Goal: Information Seeking & Learning: Find contact information

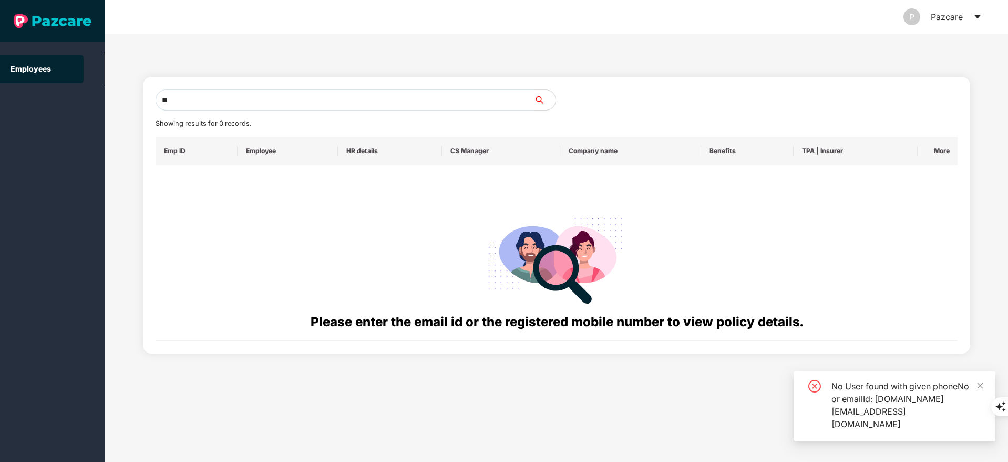
type input "*"
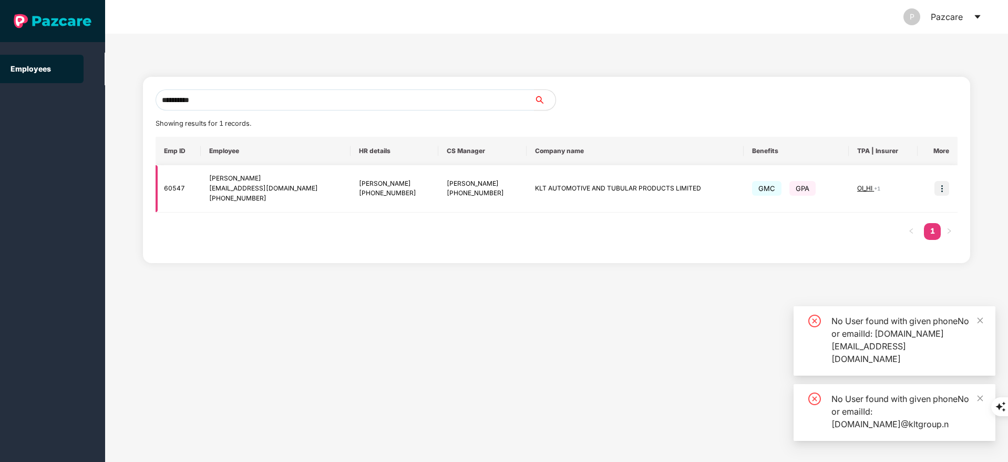
type input "**********"
click at [938, 191] on img at bounding box center [942, 188] width 15 height 15
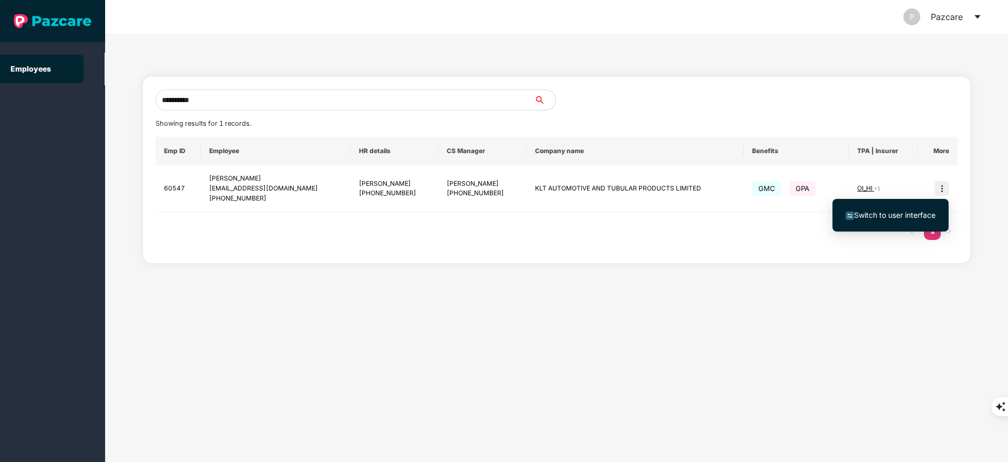
click at [889, 225] on li "Switch to user interface" at bounding box center [891, 215] width 116 height 22
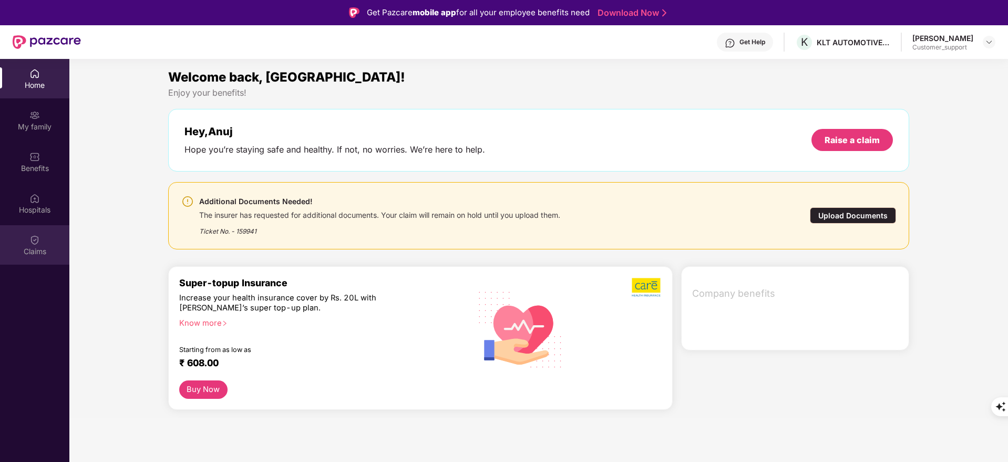
click at [45, 237] on div "Claims" at bounding box center [34, 244] width 69 height 39
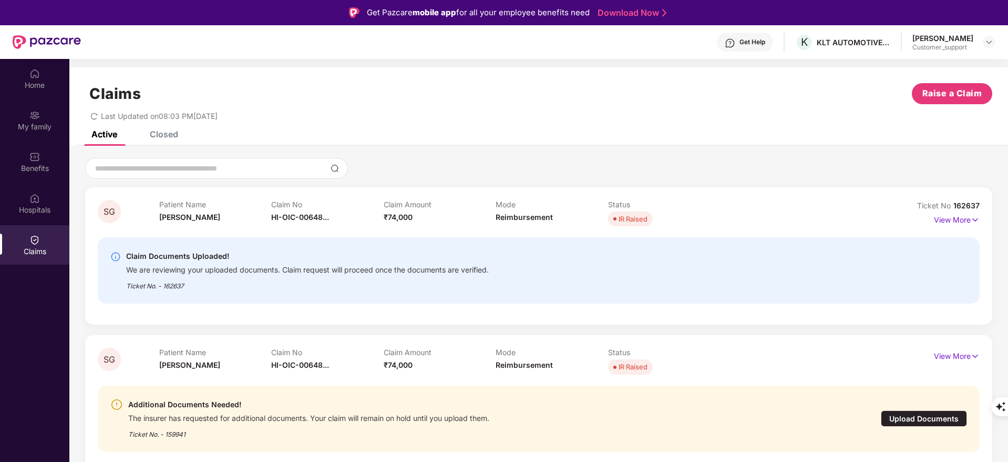
scroll to position [59, 0]
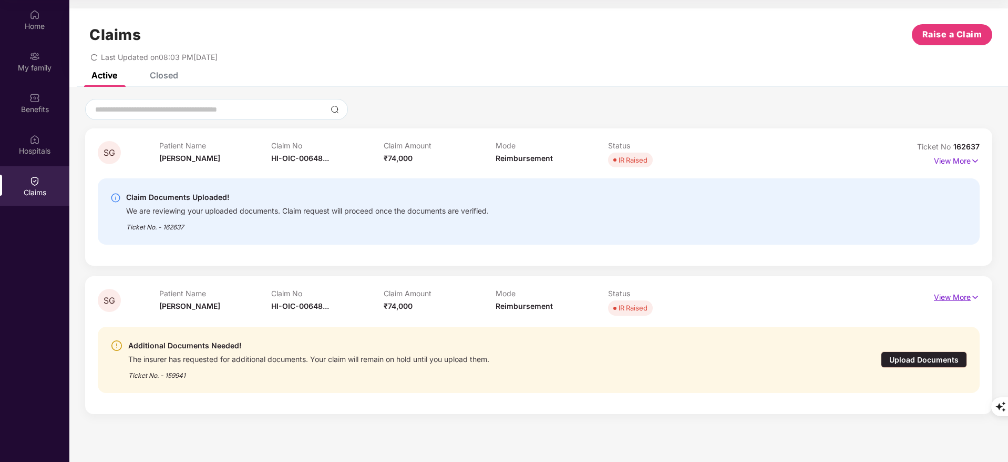
click at [966, 295] on p "View More" at bounding box center [957, 296] width 46 height 14
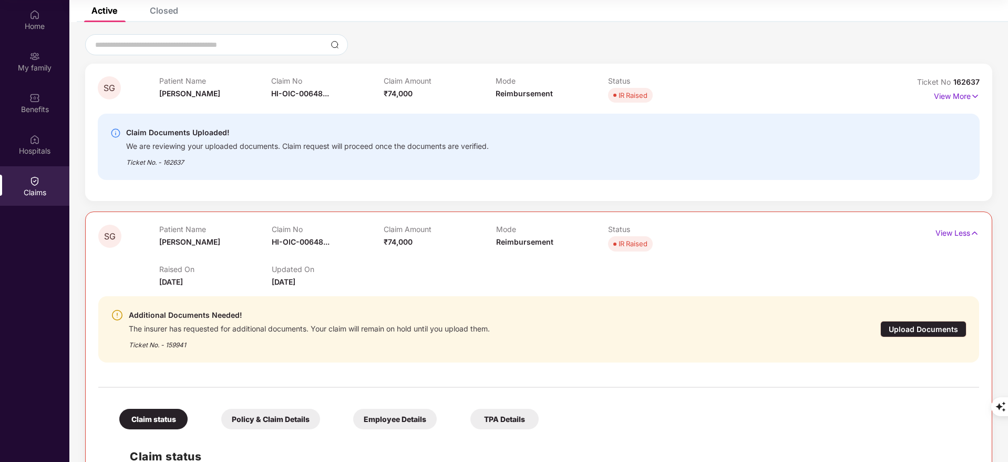
scroll to position [51, 0]
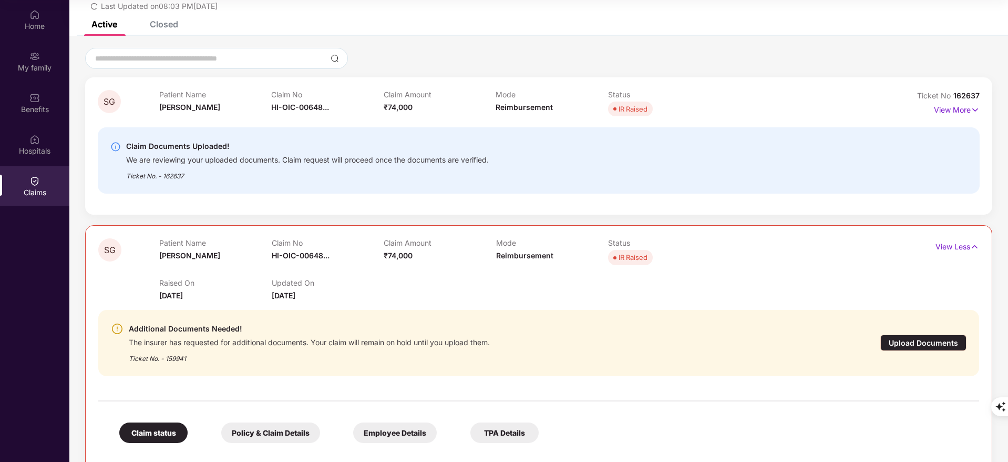
click at [580, 165] on div "Claim Documents Uploaded! We are reviewing your uploaded documents. Claim reque…" at bounding box center [467, 160] width 714 height 41
click at [162, 34] on div "Closed" at bounding box center [156, 24] width 44 height 23
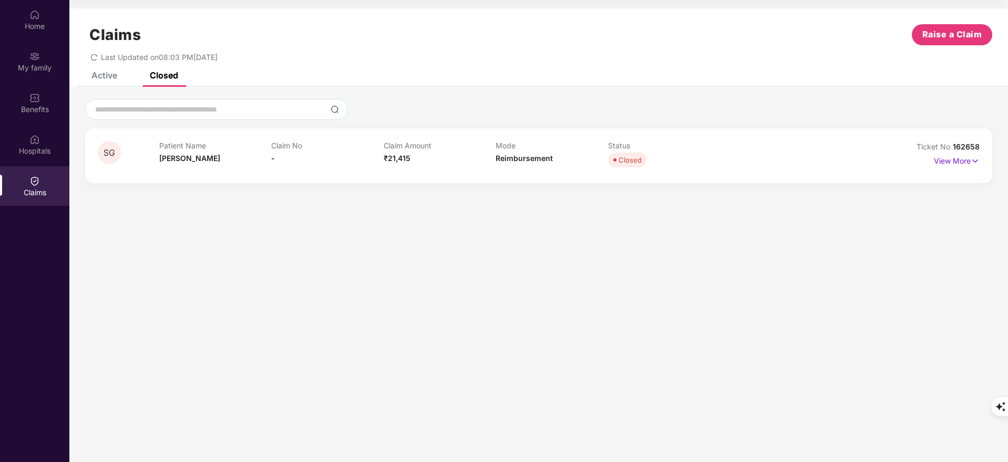
scroll to position [0, 0]
click at [948, 164] on p "View More" at bounding box center [957, 159] width 46 height 14
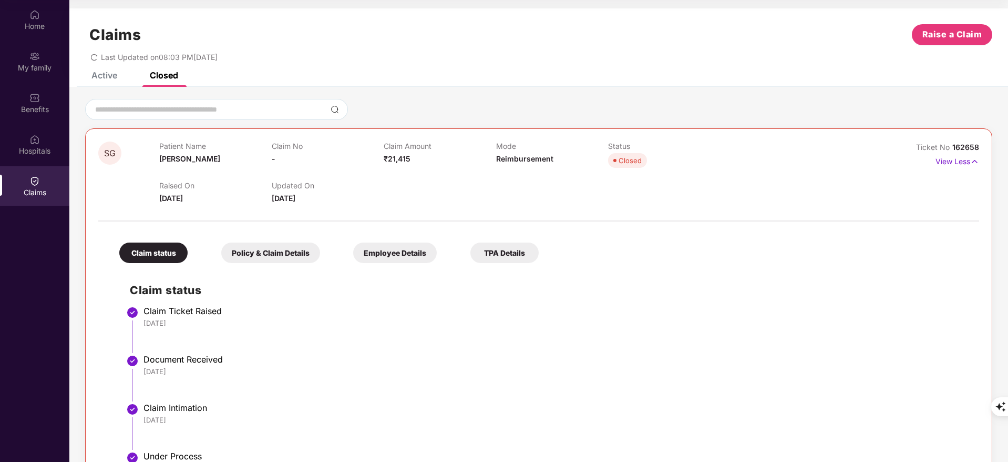
click at [92, 73] on div "Active" at bounding box center [104, 75] width 26 height 11
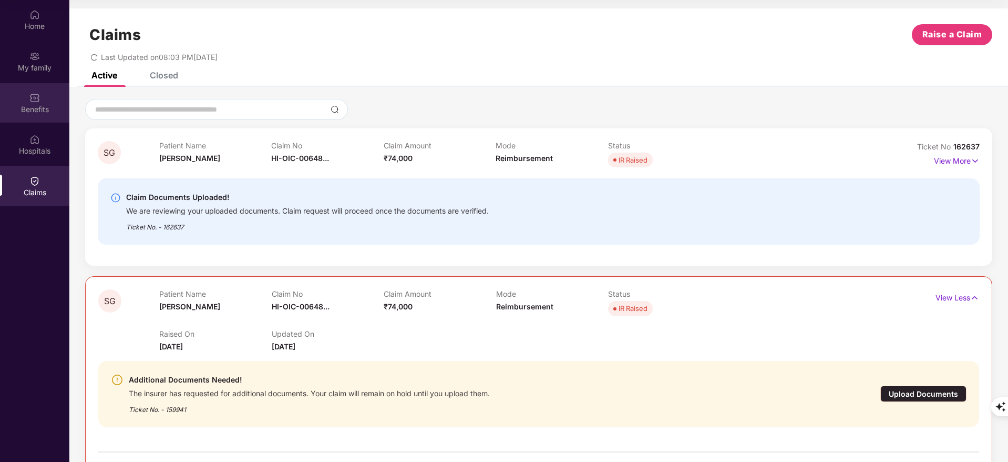
click at [59, 83] on div "Benefits" at bounding box center [34, 102] width 69 height 39
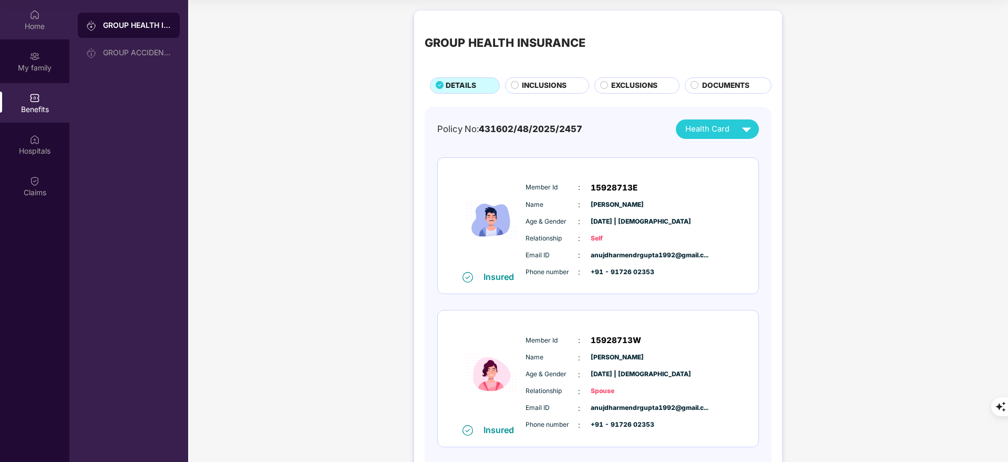
click at [29, 20] on div "Home" at bounding box center [34, 19] width 69 height 39
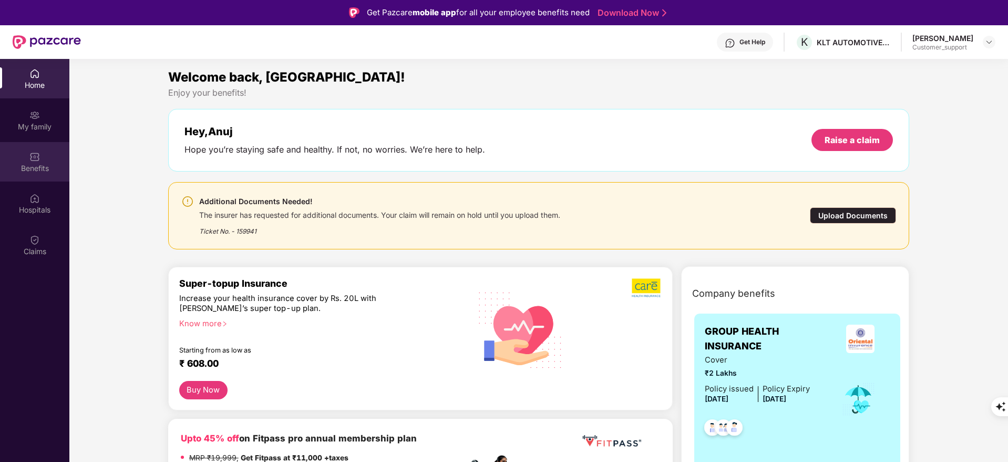
click at [26, 171] on div "Benefits" at bounding box center [34, 168] width 69 height 11
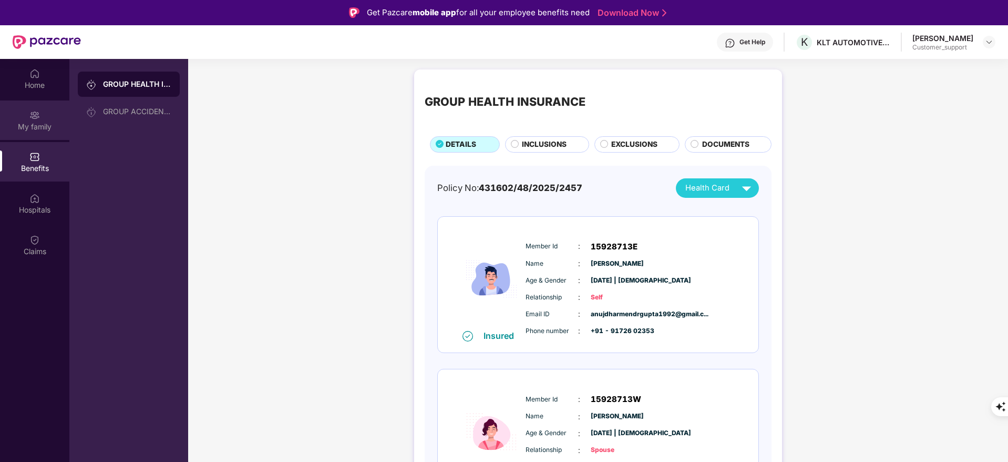
click at [34, 111] on img at bounding box center [34, 115] width 11 height 11
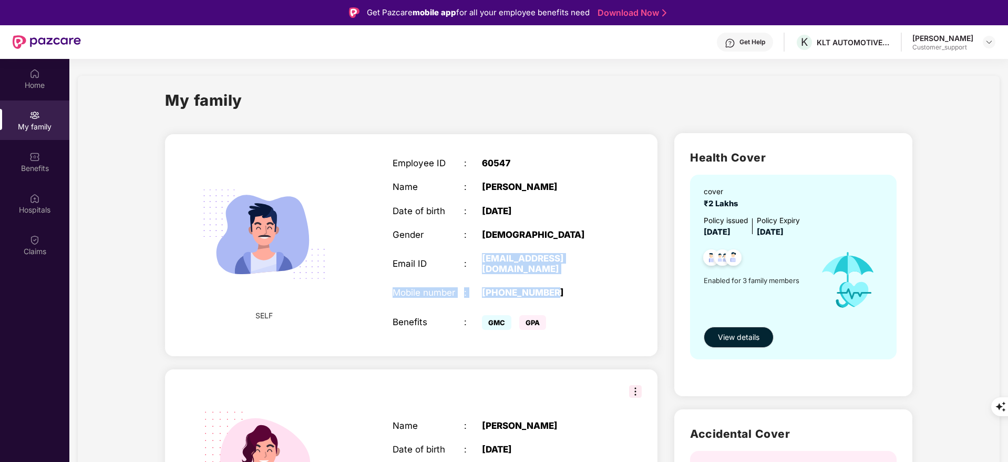
drag, startPoint x: 483, startPoint y: 258, endPoint x: 567, endPoint y: 279, distance: 86.1
click at [567, 279] on div "Employee ID : 60547 Name : [PERSON_NAME] Date of birth : [DEMOGRAPHIC_DATA] Gen…" at bounding box center [500, 245] width 236 height 201
drag, startPoint x: 479, startPoint y: 261, endPoint x: 554, endPoint y: 275, distance: 76.0
click at [554, 275] on div "Employee ID : 60547 Name : [PERSON_NAME] Date of birth : [DEMOGRAPHIC_DATA] Gen…" at bounding box center [500, 245] width 236 height 201
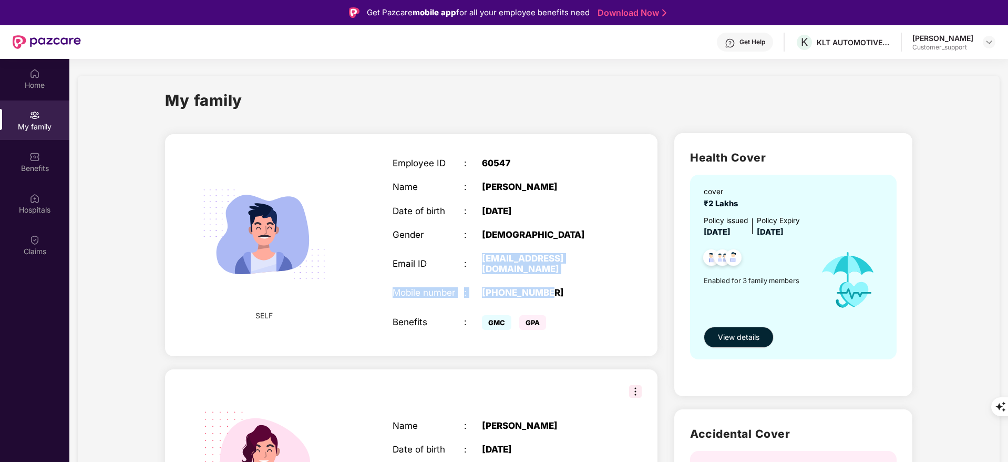
copy div "[EMAIL_ADDRESS][DOMAIN_NAME] Mobile number : [PHONE_NUMBER]"
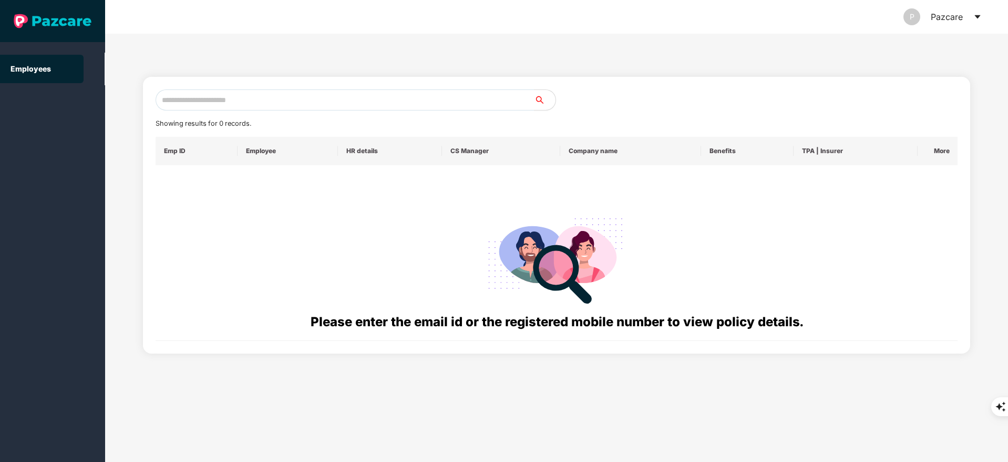
click at [214, 113] on div "Showing results for 0 records. Emp ID Employee HR details CS Manager Company na…" at bounding box center [557, 214] width 803 height 251
click at [211, 98] on input "text" at bounding box center [345, 99] width 379 height 21
paste input "**********"
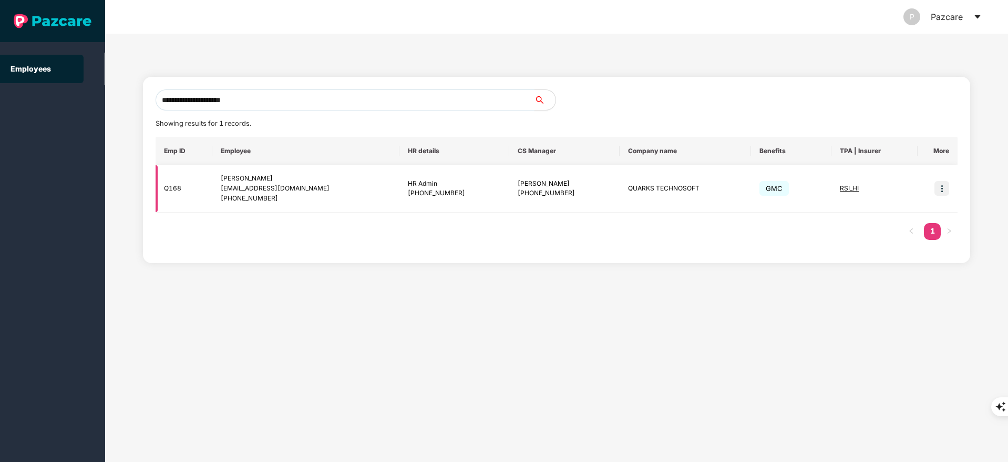
type input "**********"
click at [935, 188] on img at bounding box center [942, 188] width 15 height 15
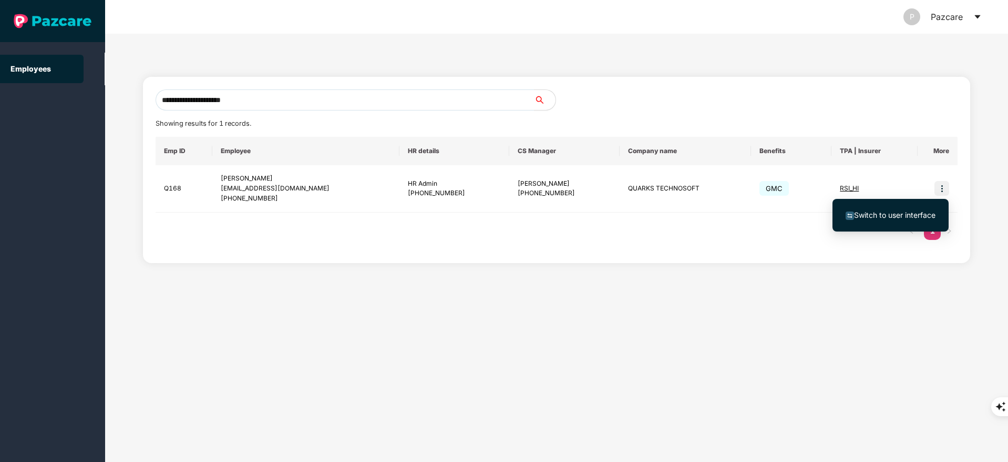
click at [902, 218] on span "Switch to user interface" at bounding box center [894, 214] width 81 height 9
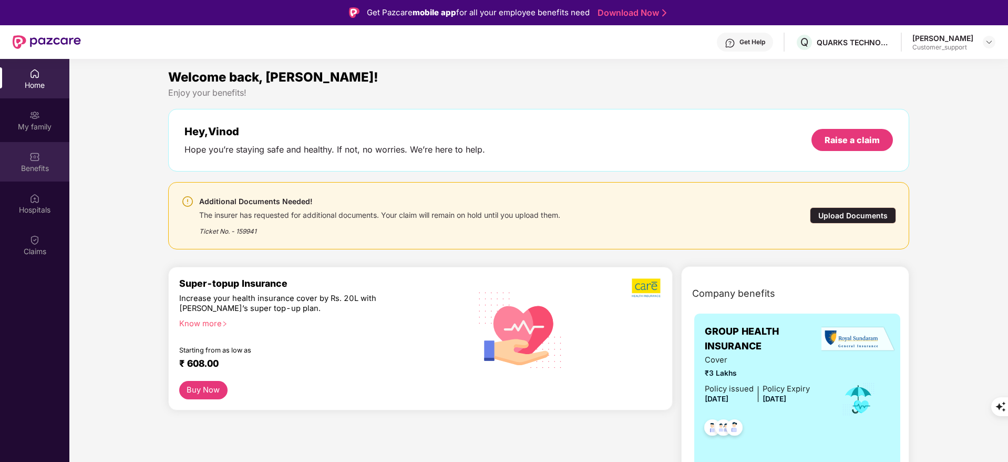
click at [22, 172] on div "Benefits" at bounding box center [34, 168] width 69 height 11
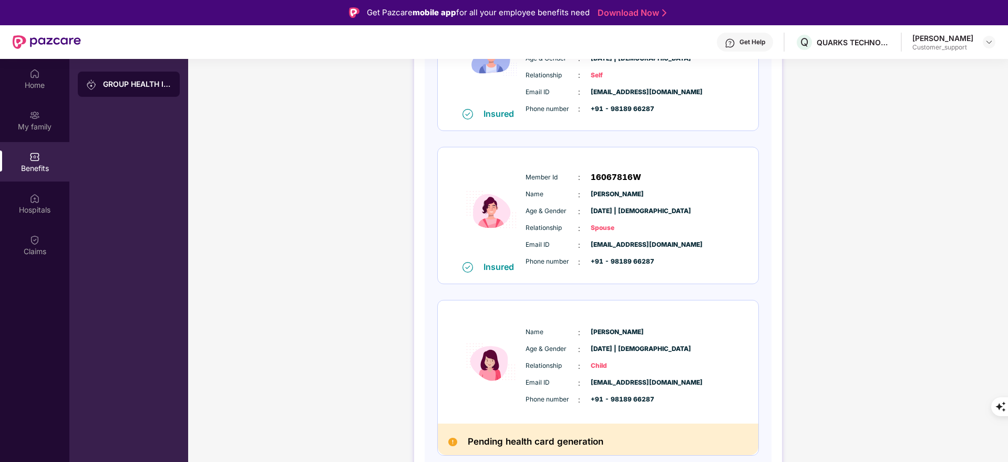
scroll to position [59, 0]
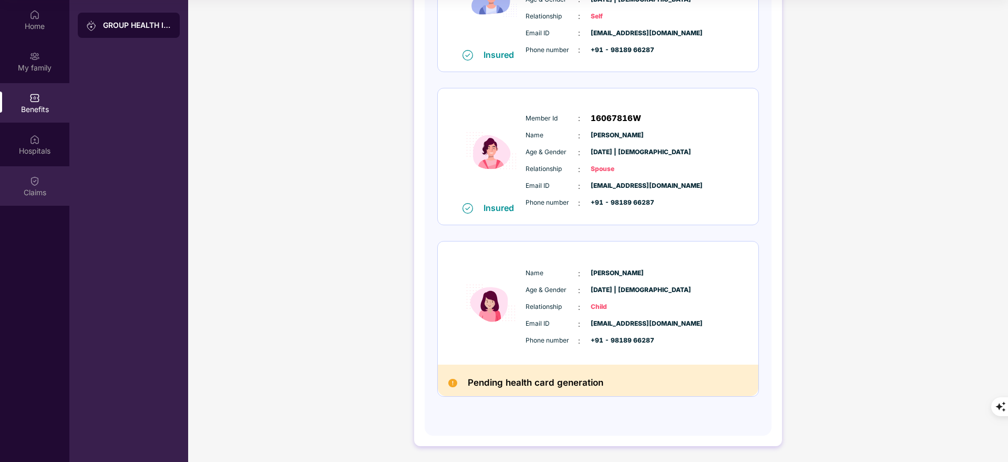
click at [38, 178] on img at bounding box center [34, 180] width 11 height 11
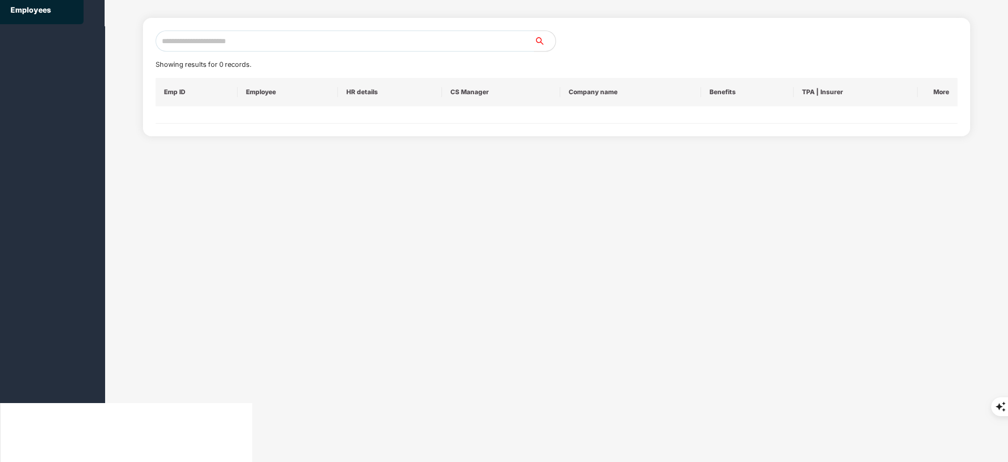
scroll to position [0, 0]
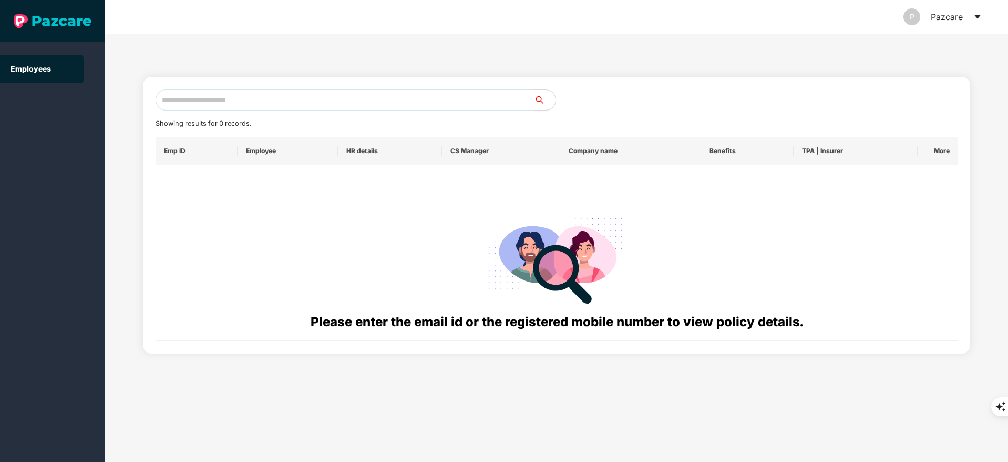
click at [185, 108] on input "text" at bounding box center [345, 99] width 379 height 21
paste input "**********"
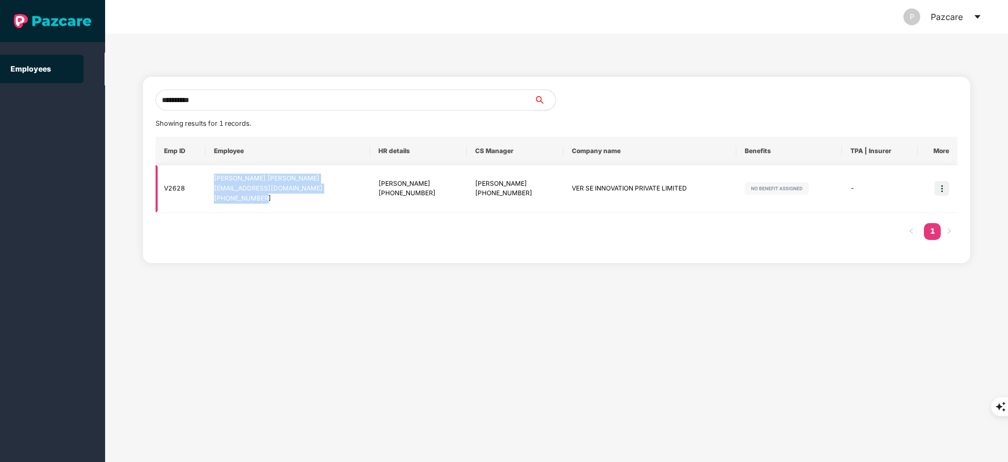
drag, startPoint x: 212, startPoint y: 181, endPoint x: 282, endPoint y: 210, distance: 75.7
click at [282, 210] on td "[PERSON_NAME] Singh [EMAIL_ADDRESS][DOMAIN_NAME] [PHONE_NUMBER]" at bounding box center [288, 188] width 165 height 47
copy div "[PERSON_NAME] Singh [EMAIL_ADDRESS][DOMAIN_NAME] [PHONE_NUMBER]"
drag, startPoint x: 550, startPoint y: 193, endPoint x: 671, endPoint y: 193, distance: 120.9
click at [671, 193] on td "VER SE INNOVATION PRIVATE LIMITED" at bounding box center [650, 188] width 172 height 47
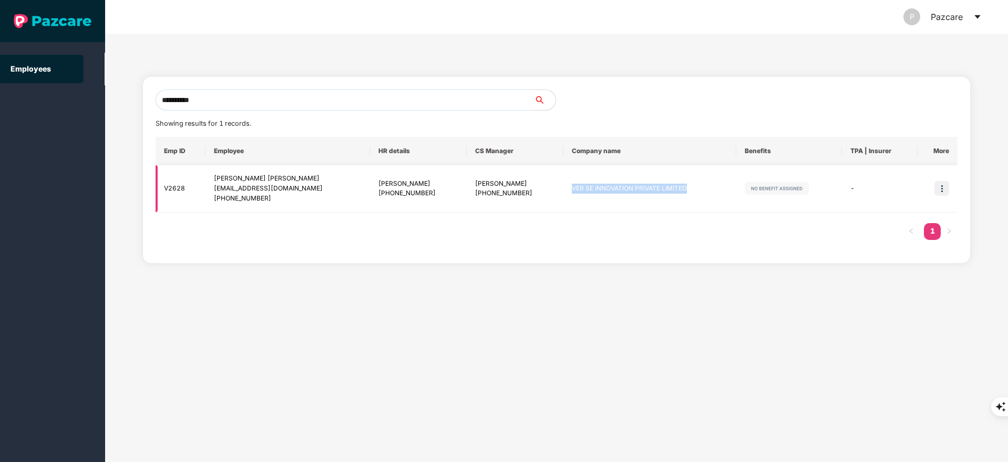
copy td "VER SE INNOVATION PRIVATE LIMITED"
click at [264, 95] on input "**********" at bounding box center [345, 99] width 379 height 21
type input "*"
paste input "**********"
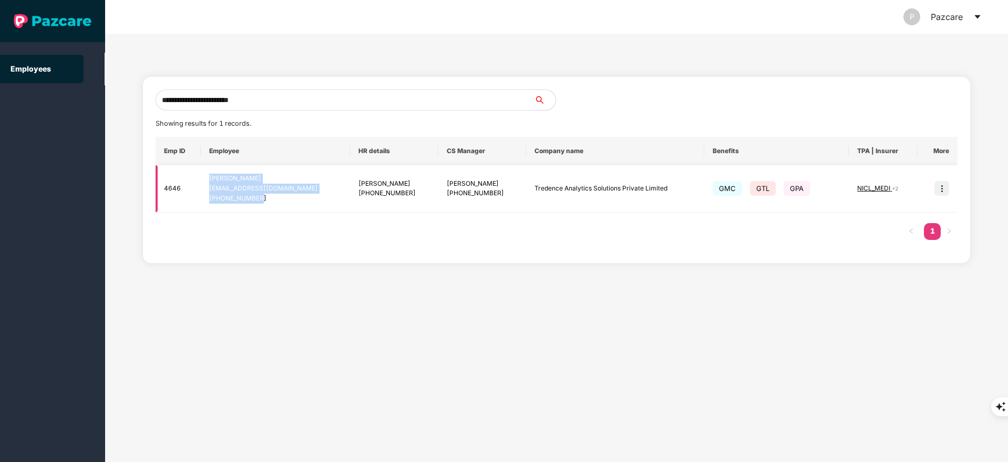
drag, startPoint x: 202, startPoint y: 173, endPoint x: 270, endPoint y: 207, distance: 75.9
click at [270, 207] on td "[PERSON_NAME] [PERSON_NAME][EMAIL_ADDRESS][DOMAIN_NAME] [PHONE_NUMBER]" at bounding box center [275, 188] width 149 height 47
copy div "[PERSON_NAME] [PERSON_NAME][EMAIL_ADDRESS][DOMAIN_NAME] [PHONE_NUMBER]"
drag, startPoint x: 530, startPoint y: 187, endPoint x: 681, endPoint y: 186, distance: 150.9
click at [681, 186] on td "Tredence Analytics Solutions Private Limited" at bounding box center [615, 188] width 178 height 47
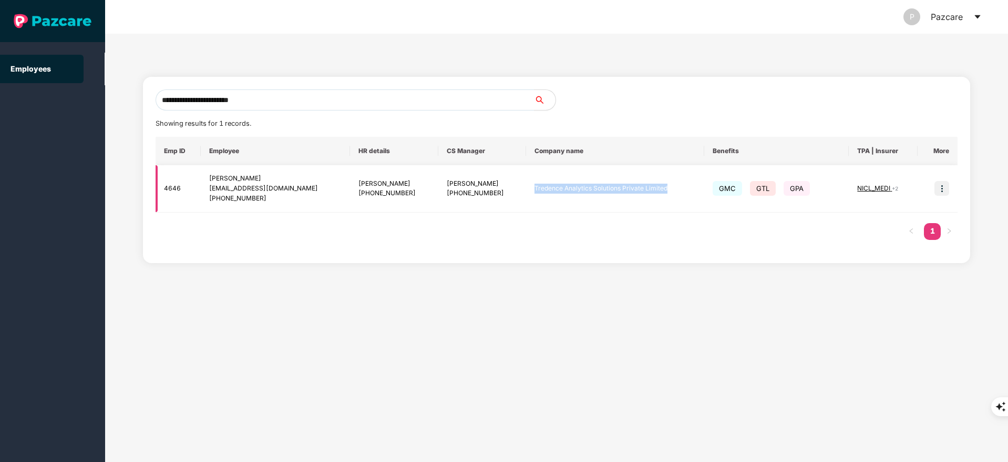
copy td "Tredence Analytics Solutions Private Limited"
click at [284, 100] on input "**********" at bounding box center [345, 99] width 379 height 21
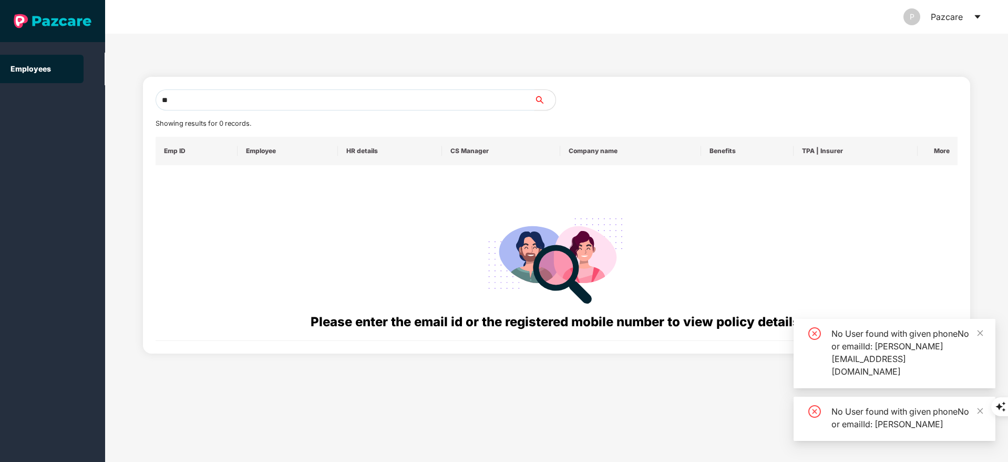
type input "*"
paste input "**********"
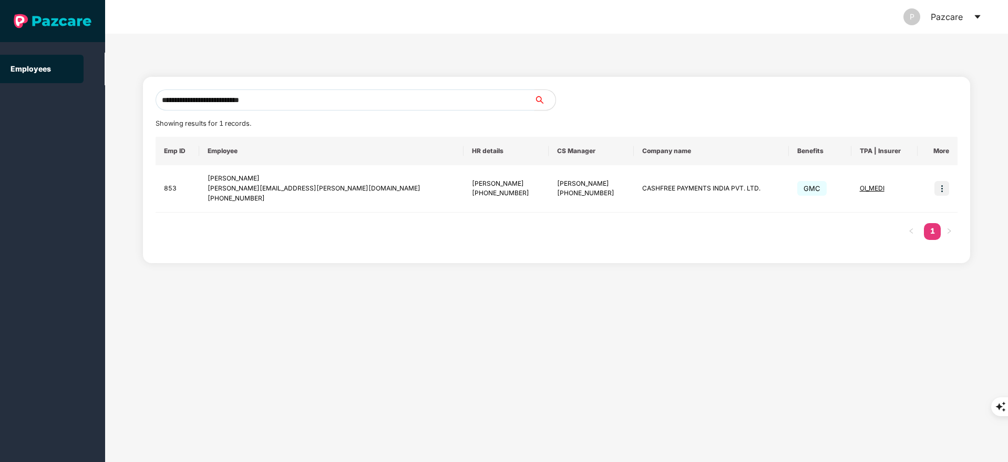
type input "**********"
drag, startPoint x: 474, startPoint y: 181, endPoint x: 548, endPoint y: 178, distance: 74.7
click at [549, 178] on td "[PERSON_NAME] [PHONE_NUMBER]" at bounding box center [591, 188] width 85 height 47
copy div "[PERSON_NAME]"
drag, startPoint x: 211, startPoint y: 172, endPoint x: 284, endPoint y: 202, distance: 79.0
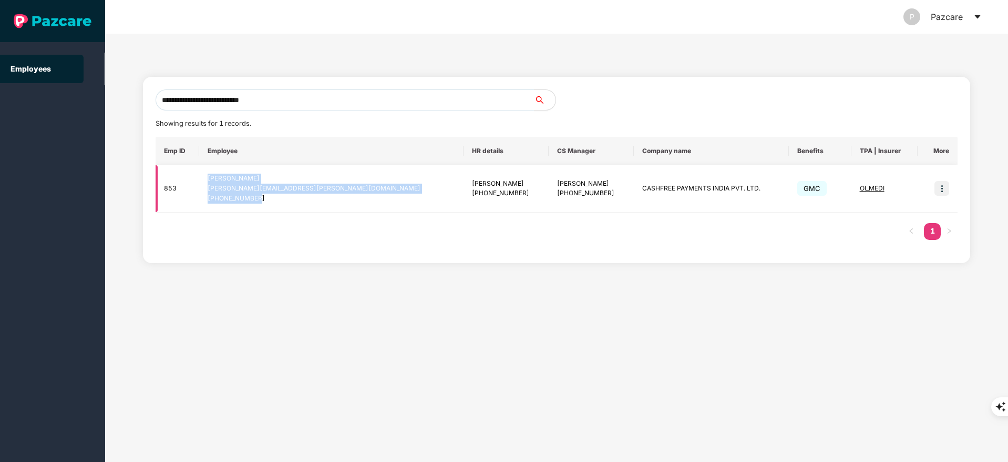
click at [284, 202] on td "[PERSON_NAME] [PERSON_NAME][EMAIL_ADDRESS][PERSON_NAME][DOMAIN_NAME] [PHONE_NUM…" at bounding box center [331, 188] width 264 height 47
copy div "[PERSON_NAME] [PERSON_NAME][EMAIL_ADDRESS][PERSON_NAME][DOMAIN_NAME] [PHONE_NUM…"
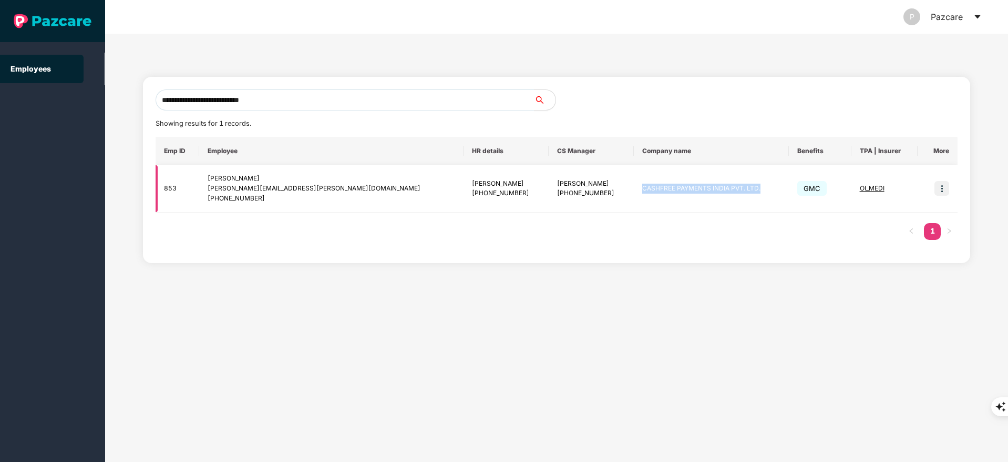
drag, startPoint x: 584, startPoint y: 189, endPoint x: 768, endPoint y: 187, distance: 184.0
click at [768, 187] on tr "853 [PERSON_NAME] [PERSON_NAME][EMAIL_ADDRESS][PERSON_NAME][DOMAIN_NAME] [PHONE…" at bounding box center [557, 188] width 803 height 47
copy td "CASHFREE PAYMENTS INDIA PVT. LTD."
click at [642, 185] on td "CASHFREE PAYMENTS INDIA PVT. LTD." at bounding box center [711, 188] width 155 height 47
drag, startPoint x: 586, startPoint y: 189, endPoint x: 702, endPoint y: 186, distance: 116.2
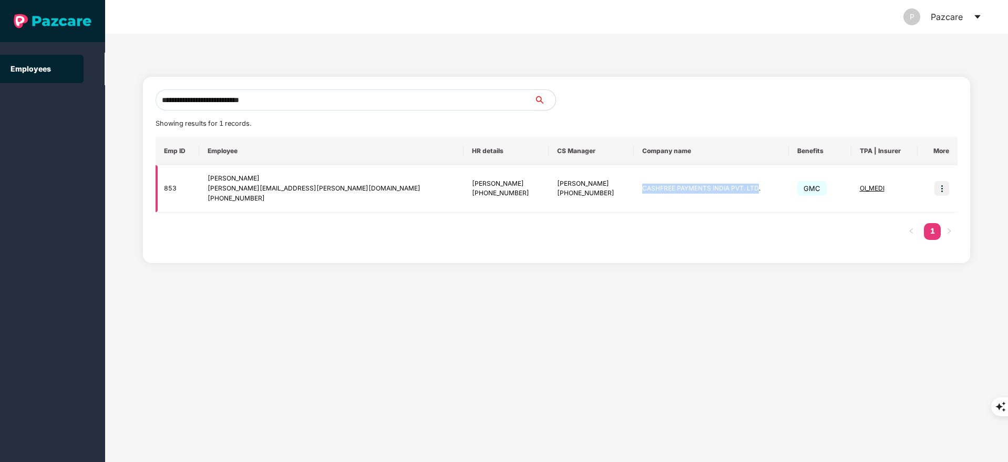
click at [702, 186] on td "CASHFREE PAYMENTS INDIA PVT. LTD." at bounding box center [711, 188] width 155 height 47
copy td "CASHFREE PAYMENTS INDIA PVT. LTD"
click at [570, 208] on td "[PERSON_NAME] [PHONE_NUMBER]" at bounding box center [591, 188] width 85 height 47
drag, startPoint x: 536, startPoint y: 191, endPoint x: 487, endPoint y: 189, distance: 48.9
click at [557, 189] on div "[PHONE_NUMBER]" at bounding box center [591, 193] width 68 height 10
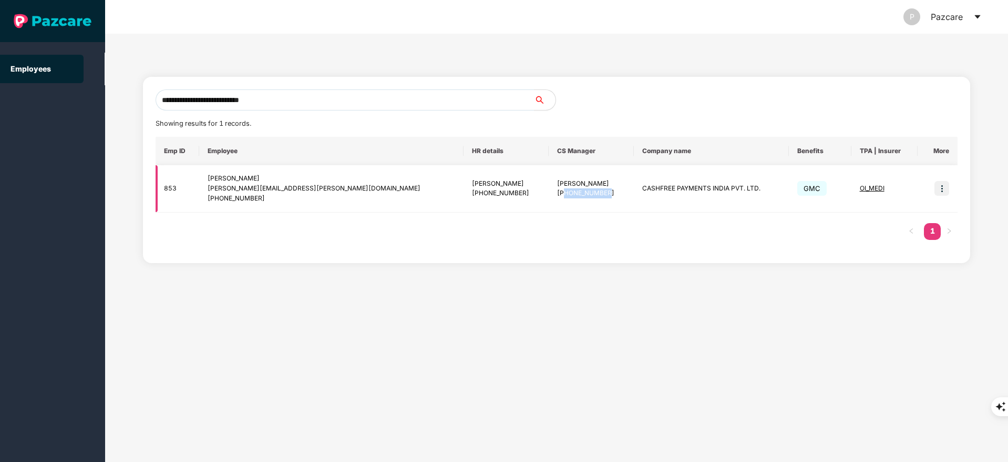
click at [557, 189] on div "[PHONE_NUMBER]" at bounding box center [591, 193] width 68 height 10
drag, startPoint x: 488, startPoint y: 188, endPoint x: 530, endPoint y: 188, distance: 42.1
click at [557, 188] on div "[PERSON_NAME] [PHONE_NUMBER]" at bounding box center [591, 189] width 68 height 20
click at [557, 189] on div "[PHONE_NUMBER]" at bounding box center [591, 193] width 68 height 10
drag, startPoint x: 491, startPoint y: 190, endPoint x: 540, endPoint y: 189, distance: 49.4
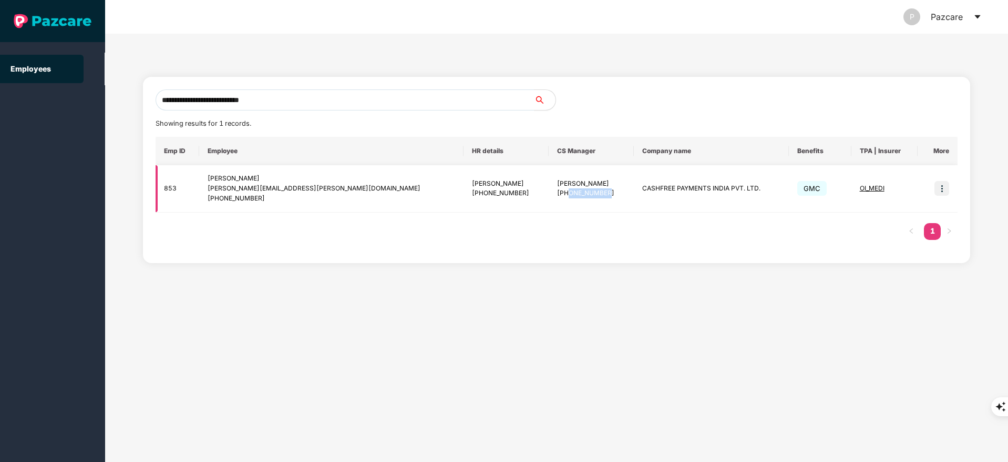
click at [557, 189] on div "[PHONE_NUMBER]" at bounding box center [591, 193] width 68 height 10
copy div "8910286300"
click at [939, 181] on img at bounding box center [942, 188] width 15 height 15
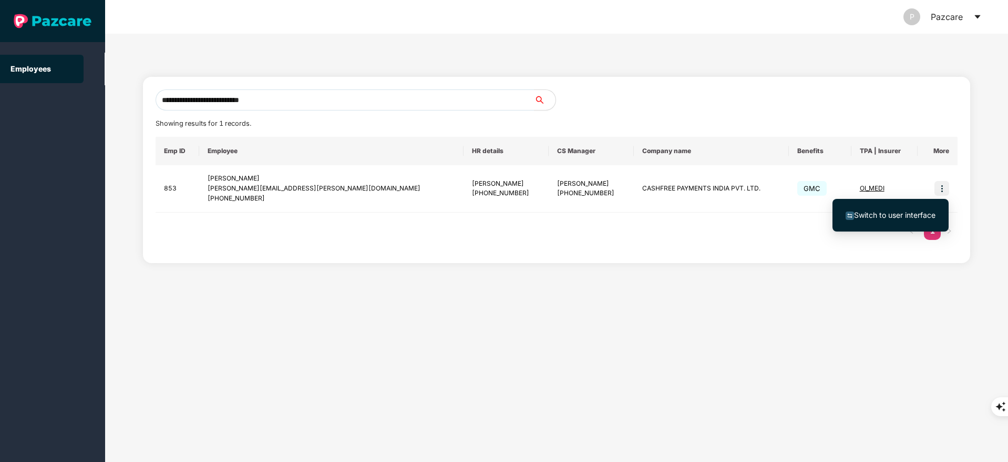
click at [902, 214] on span "Switch to user interface" at bounding box center [894, 214] width 81 height 9
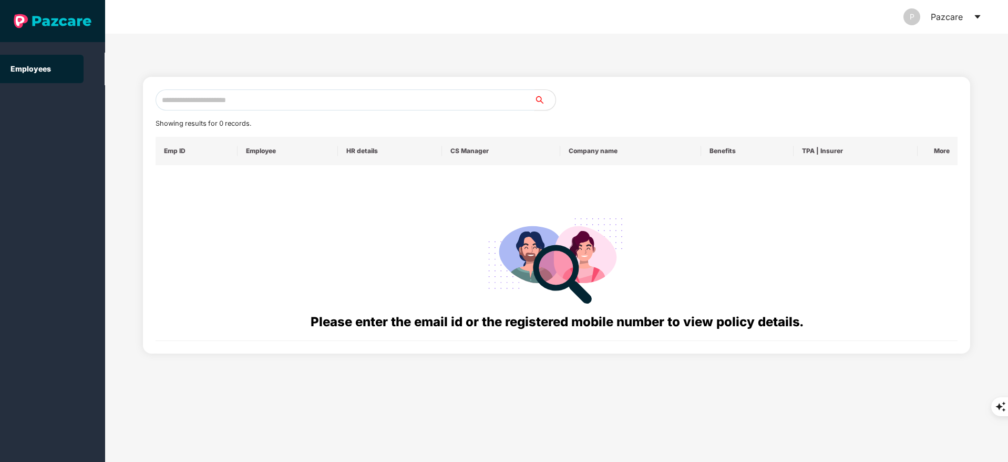
click at [223, 105] on input "text" at bounding box center [345, 99] width 379 height 21
paste input "**********"
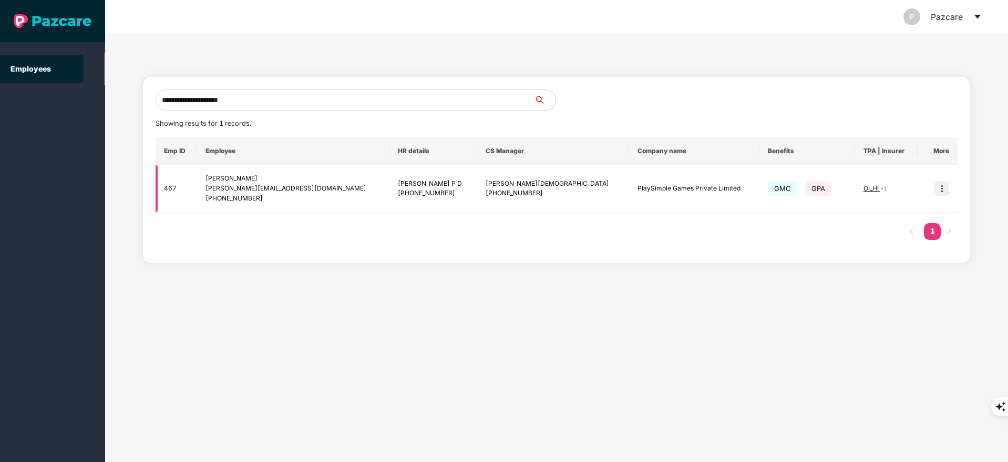
type input "**********"
click at [942, 187] on img at bounding box center [942, 188] width 15 height 15
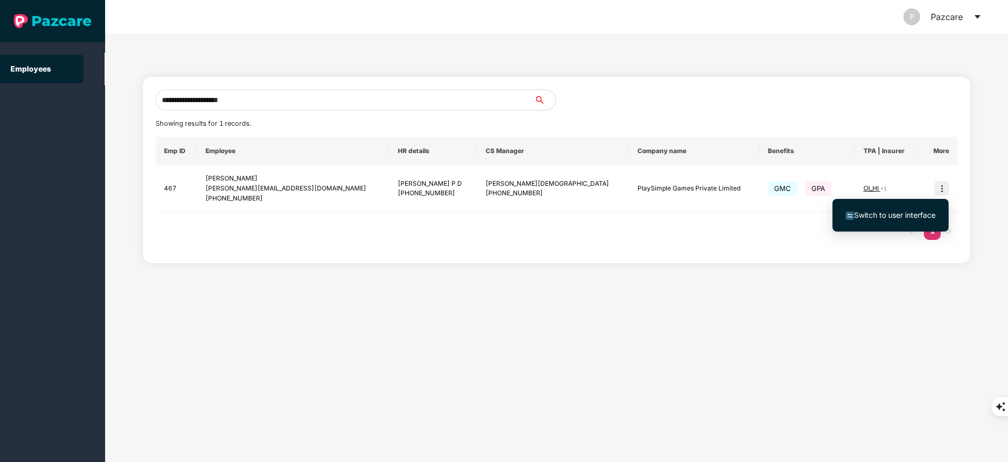
click at [905, 217] on span "Switch to user interface" at bounding box center [894, 214] width 81 height 9
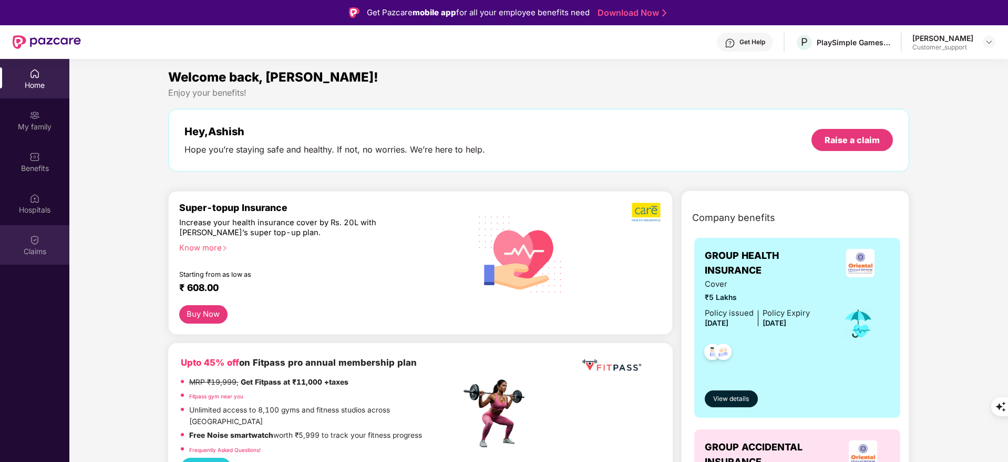
click at [28, 247] on div "Claims" at bounding box center [34, 251] width 69 height 11
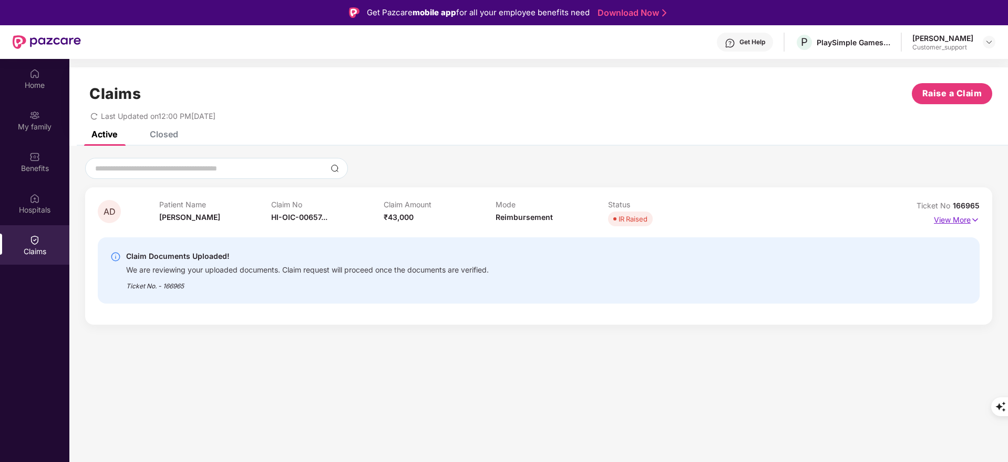
click at [962, 215] on p "View More" at bounding box center [957, 218] width 46 height 14
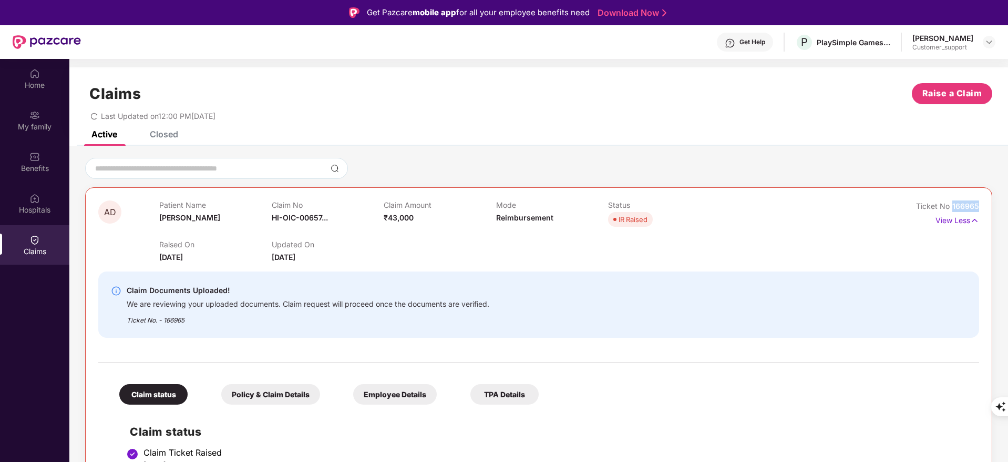
drag, startPoint x: 951, startPoint y: 204, endPoint x: 985, endPoint y: 210, distance: 34.7
click at [985, 210] on div "AD Patient Name [PERSON_NAME] Claim No HI-OIC-00657... Claim Amount ₹43,000 Mod…" at bounding box center [538, 459] width 907 height 544
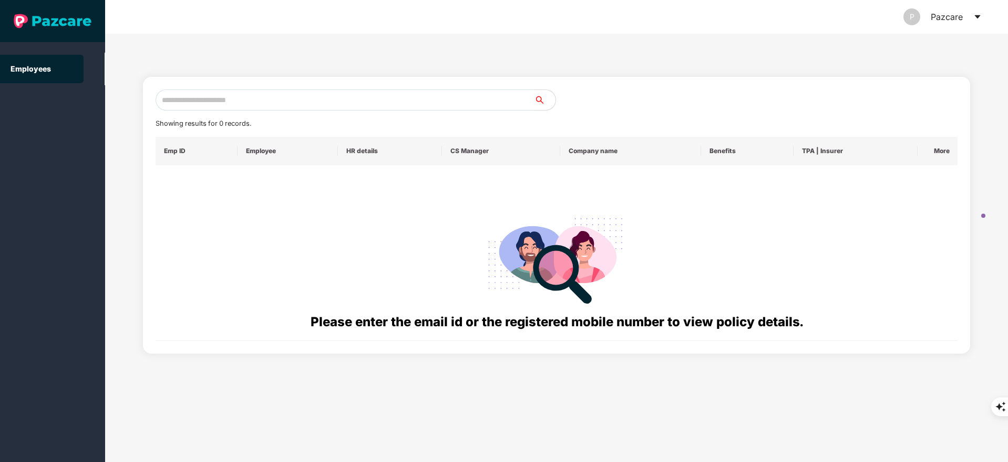
click at [191, 103] on input "text" at bounding box center [345, 99] width 379 height 21
paste input "**********"
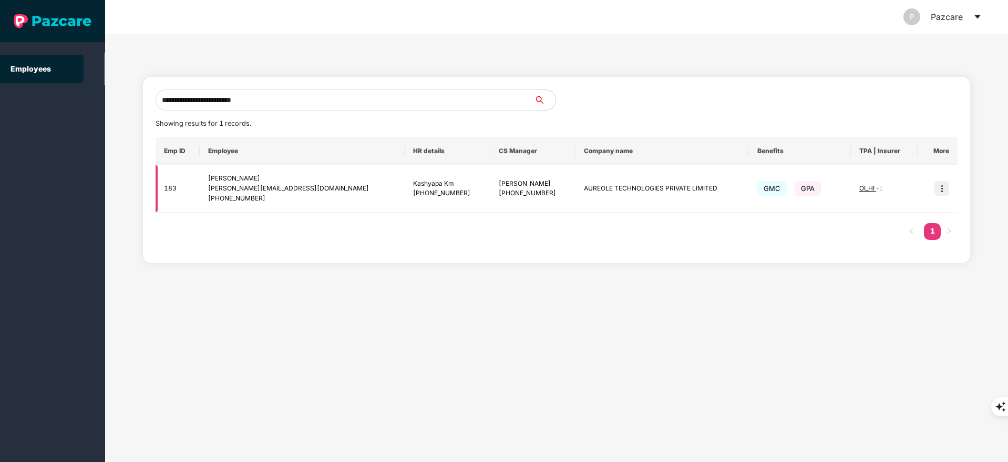
type input "**********"
click at [938, 185] on img at bounding box center [942, 188] width 15 height 15
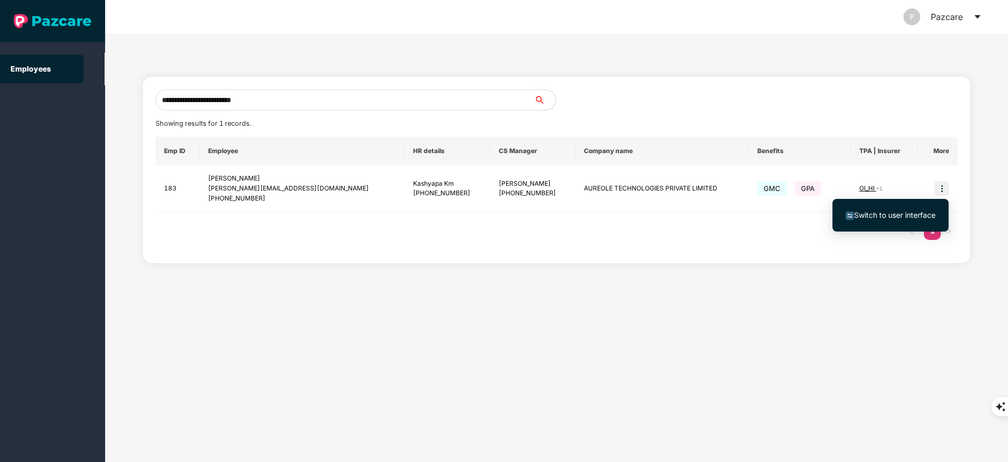
click at [894, 213] on span "Switch to user interface" at bounding box center [894, 214] width 81 height 9
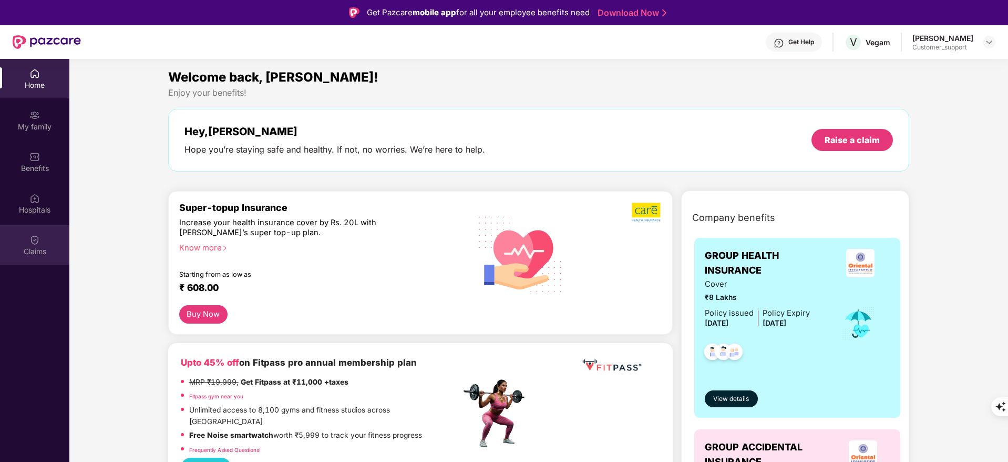
click at [39, 236] on img at bounding box center [34, 239] width 11 height 11
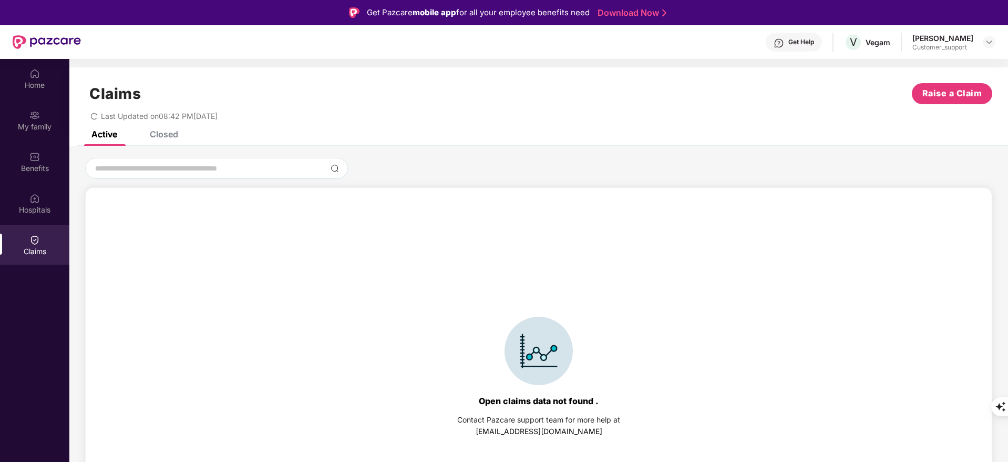
click at [164, 127] on div "Claims Raise a Claim Last Updated on 08:42 PM[DATE]" at bounding box center [538, 99] width 939 height 64
click at [165, 130] on div "Closed" at bounding box center [164, 134] width 28 height 11
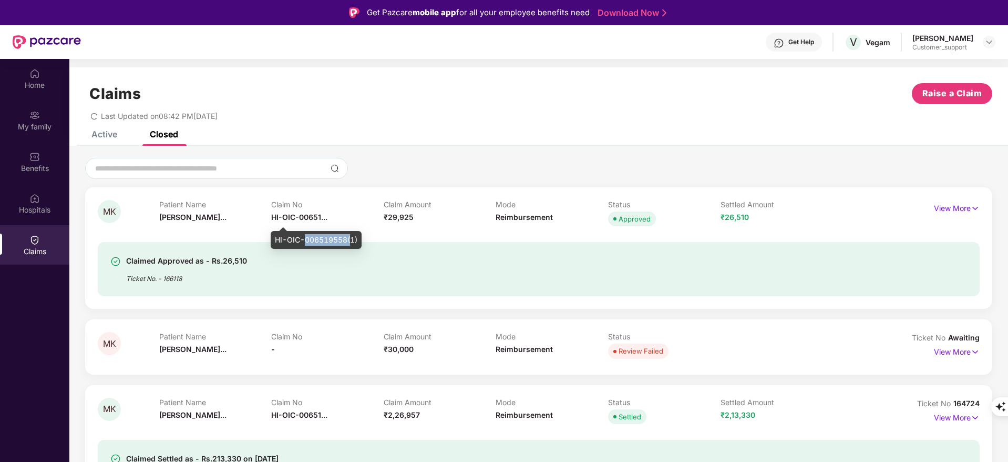
drag, startPoint x: 350, startPoint y: 238, endPoint x: 305, endPoint y: 241, distance: 44.2
click at [305, 241] on div "HI-OIC-006519558(1)" at bounding box center [316, 240] width 91 height 18
drag, startPoint x: 349, startPoint y: 240, endPoint x: 274, endPoint y: 240, distance: 74.1
click at [274, 240] on div "HI-OIC-006519558(1)" at bounding box center [316, 240] width 91 height 18
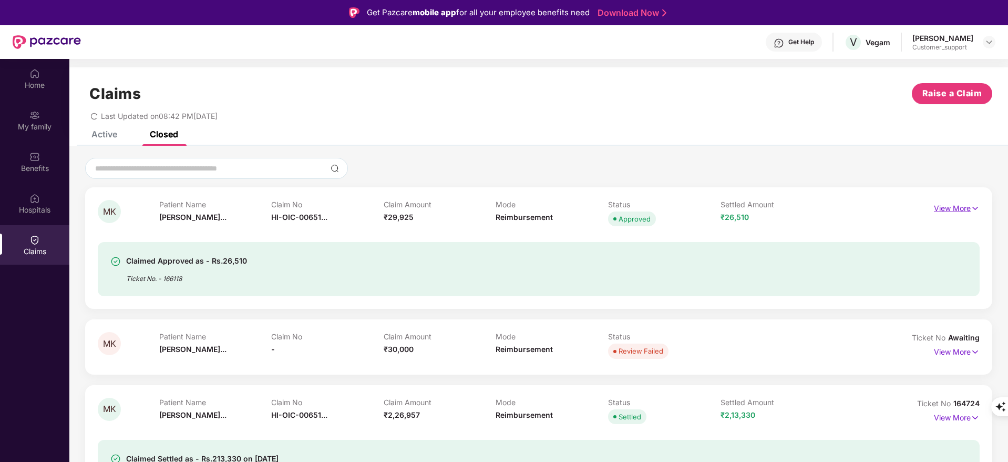
click at [948, 203] on p "View More" at bounding box center [957, 207] width 46 height 14
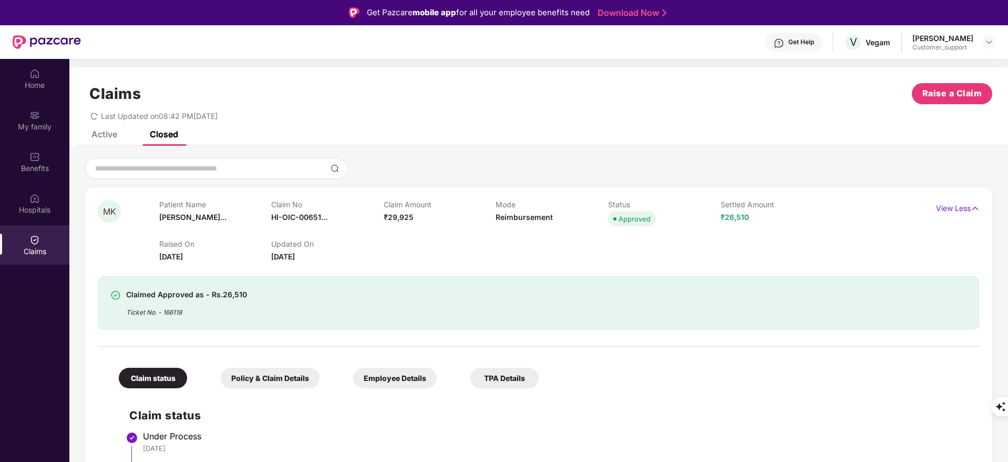
click at [178, 315] on div "Ticket No. - 166118" at bounding box center [186, 309] width 121 height 16
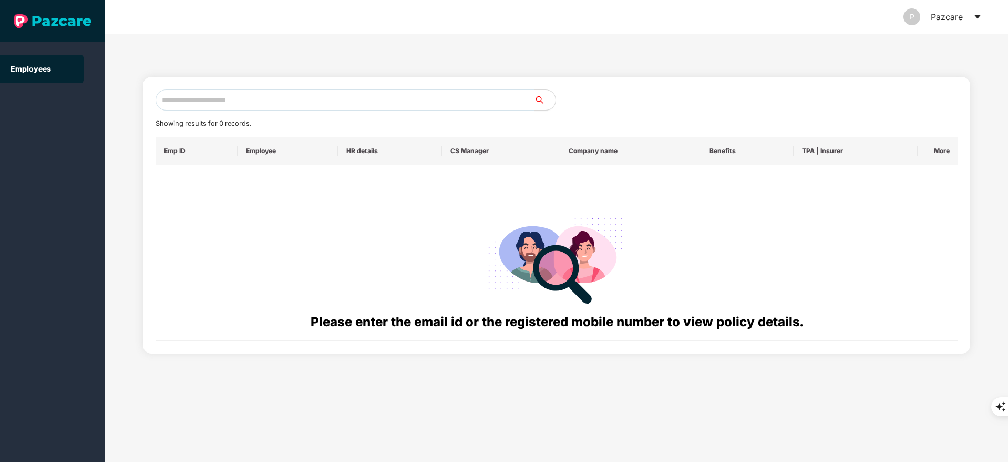
click at [222, 103] on input "text" at bounding box center [345, 99] width 379 height 21
paste input "**********"
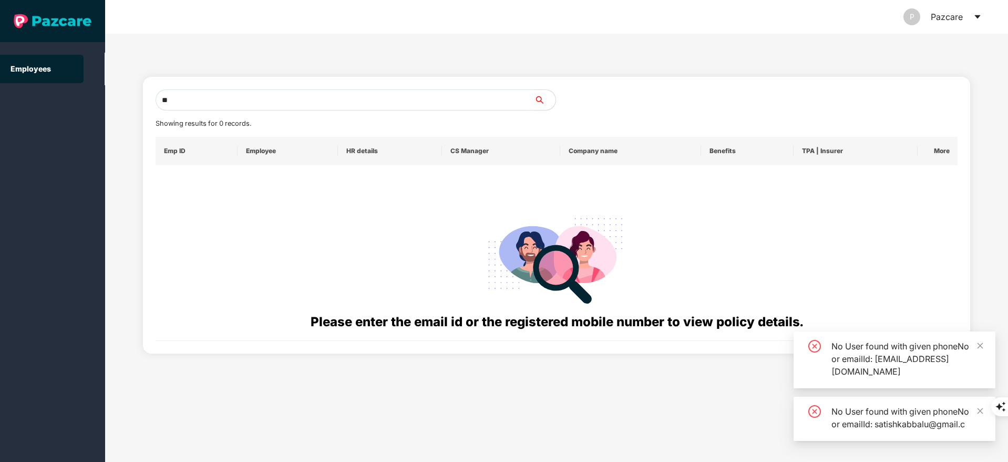
type input "*"
paste input "**********"
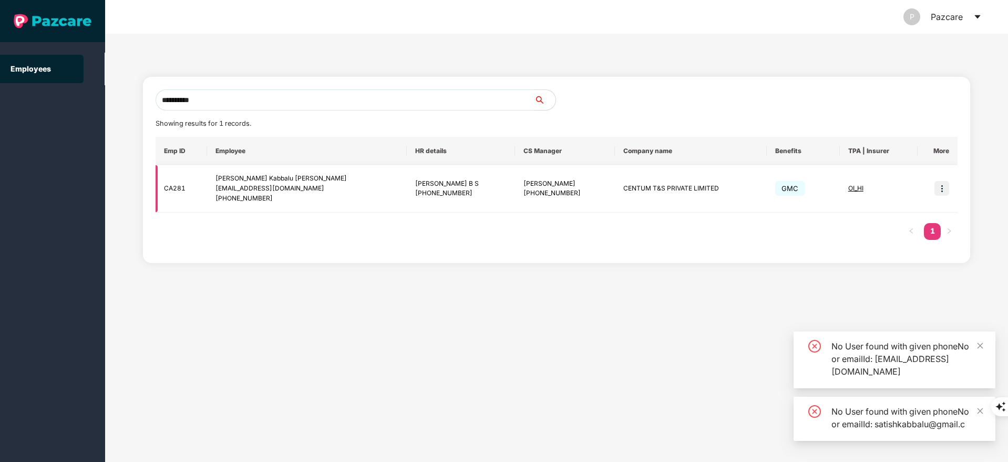
type input "**********"
click at [938, 182] on img at bounding box center [942, 188] width 15 height 15
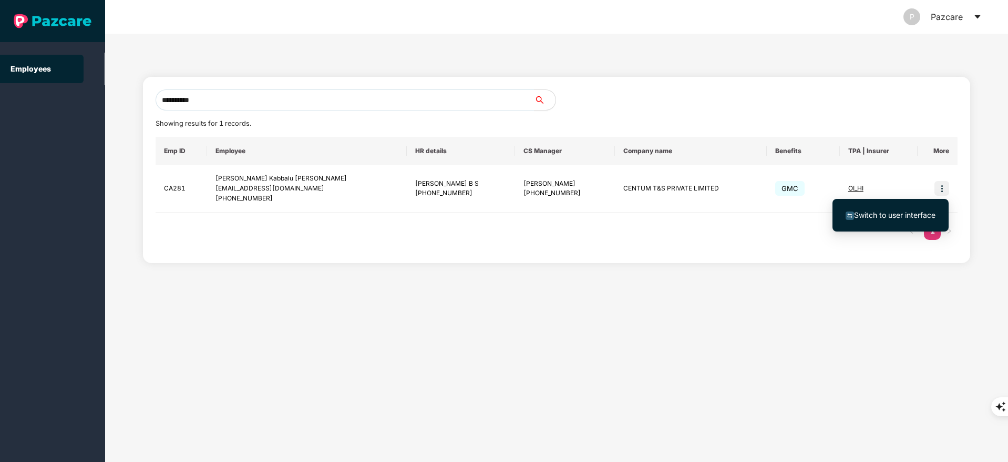
click at [898, 212] on span "Switch to user interface" at bounding box center [894, 214] width 81 height 9
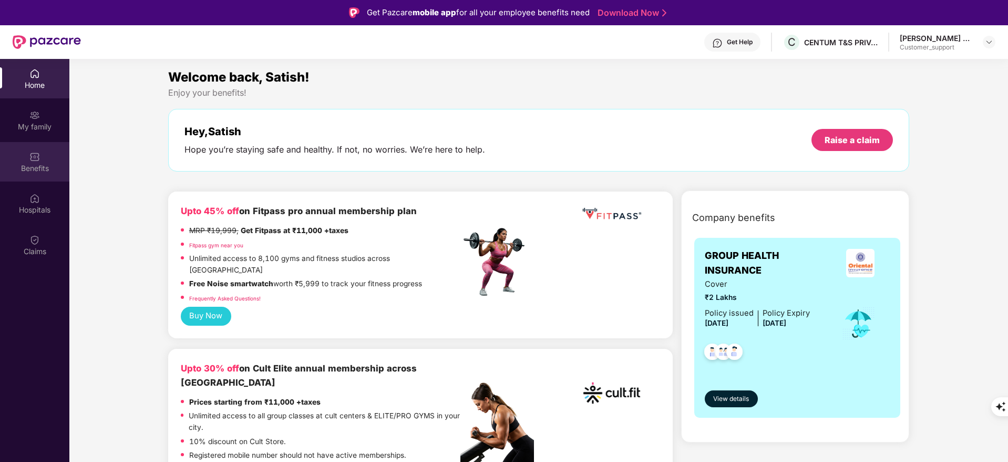
click at [50, 170] on div "Benefits" at bounding box center [34, 168] width 69 height 11
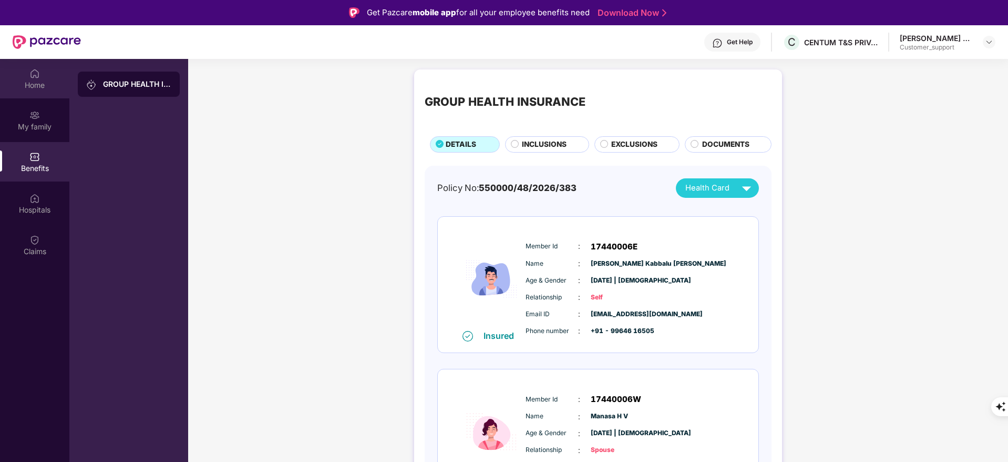
click at [41, 96] on div "Home" at bounding box center [34, 78] width 69 height 39
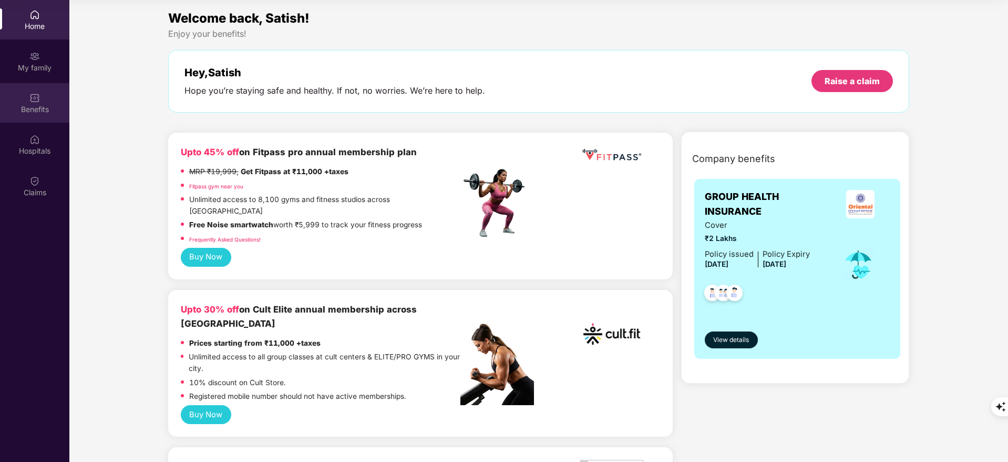
click at [30, 99] on img at bounding box center [34, 98] width 11 height 11
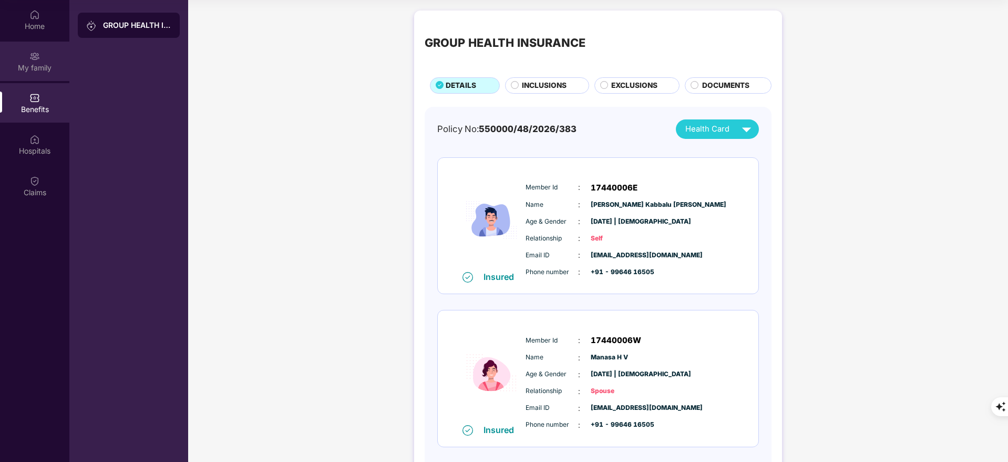
click at [52, 65] on div "My family" at bounding box center [34, 68] width 69 height 11
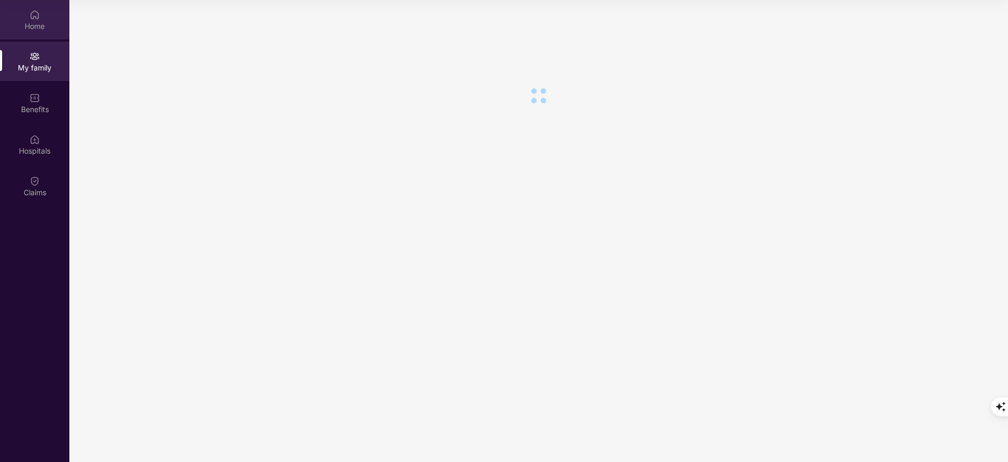
click at [42, 34] on div "Home" at bounding box center [34, 19] width 69 height 39
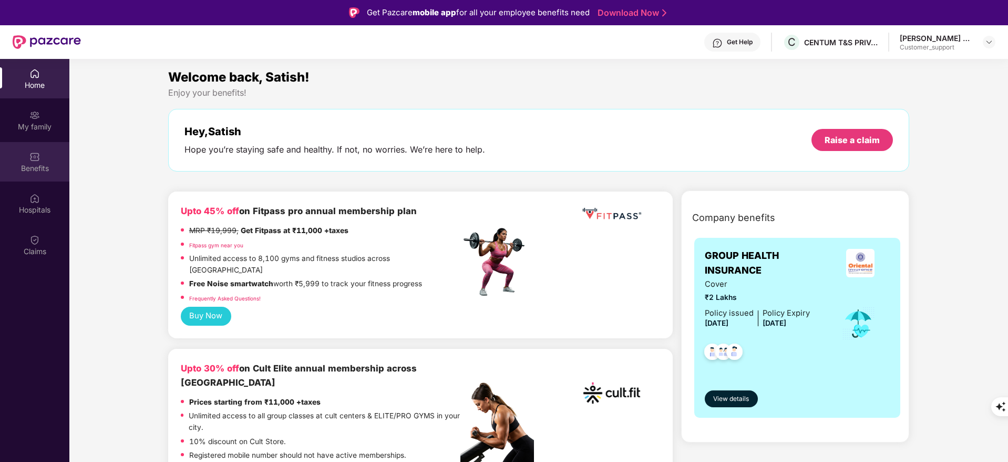
click at [26, 173] on div "Benefits" at bounding box center [34, 161] width 69 height 39
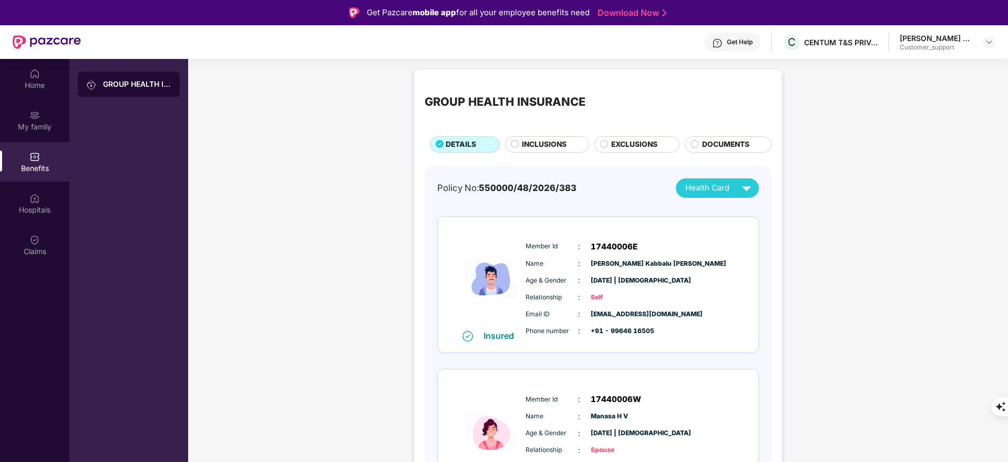
click at [612, 332] on span "+91 - 99646 16505" at bounding box center [617, 331] width 53 height 10
drag, startPoint x: 610, startPoint y: 332, endPoint x: 672, endPoint y: 325, distance: 62.5
click at [672, 325] on div "Phone number : +91 - 99646 16505" at bounding box center [630, 331] width 209 height 12
drag, startPoint x: 589, startPoint y: 313, endPoint x: 678, endPoint y: 317, distance: 88.9
click at [678, 317] on div "Email ID : [EMAIL_ADDRESS][DOMAIN_NAME]" at bounding box center [630, 314] width 209 height 12
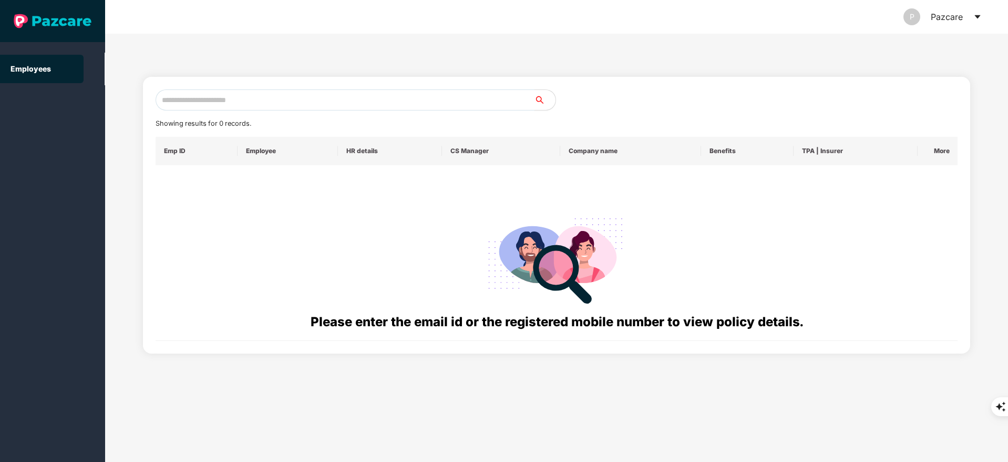
click at [226, 104] on input "text" at bounding box center [345, 99] width 379 height 21
type input "*"
paste input "**********"
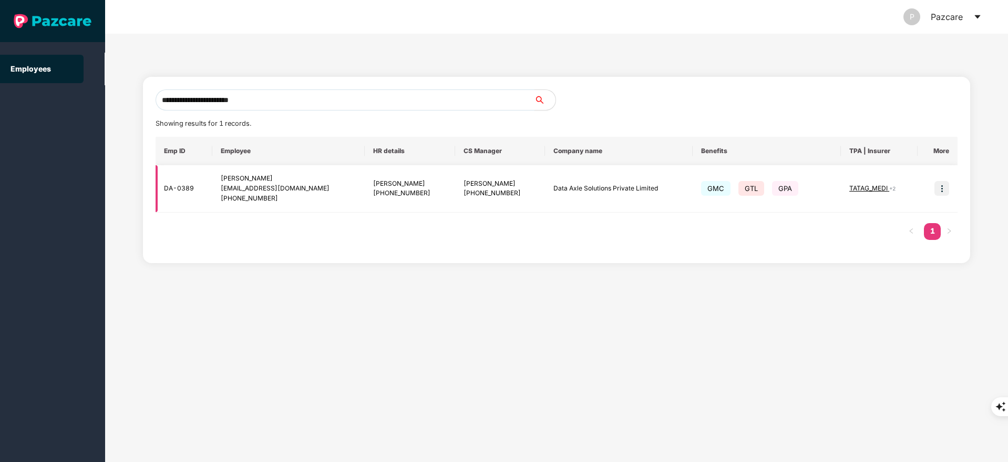
type input "**********"
click at [939, 188] on img at bounding box center [942, 188] width 15 height 15
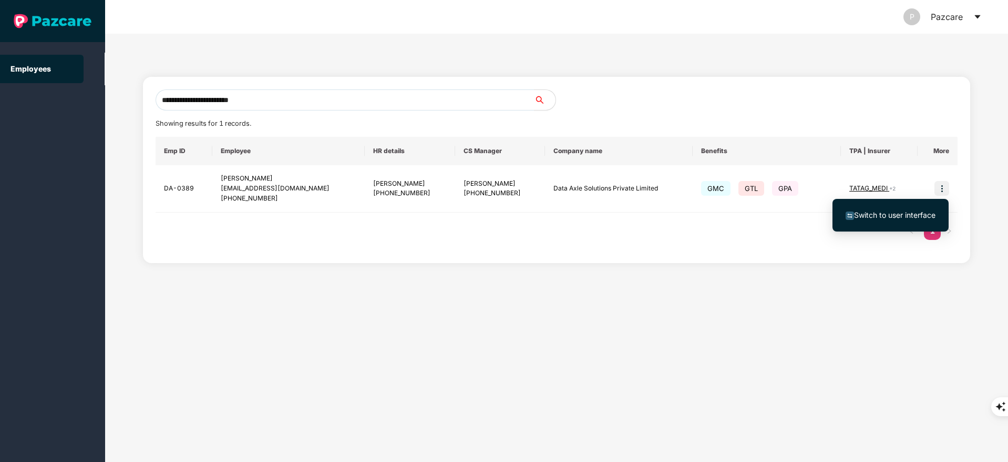
click at [904, 216] on span "Switch to user interface" at bounding box center [894, 214] width 81 height 9
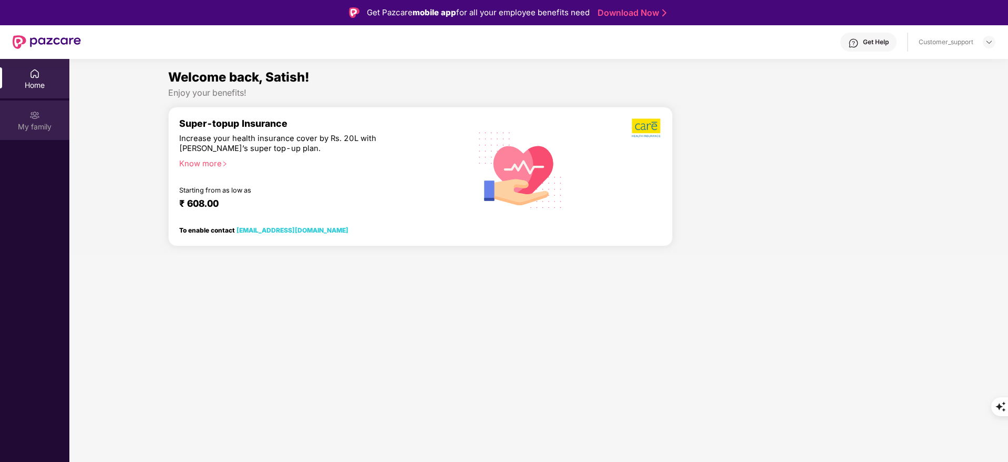
click at [37, 113] on img at bounding box center [34, 115] width 11 height 11
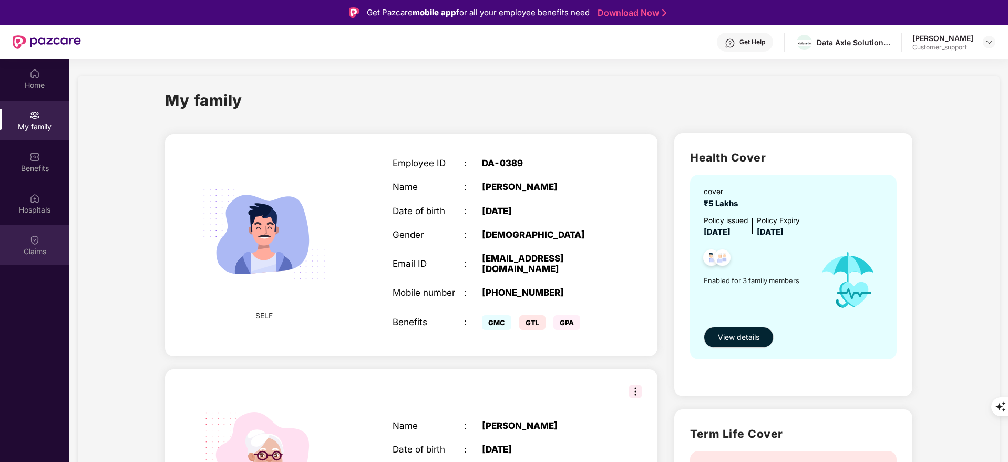
click at [31, 248] on div "Claims" at bounding box center [34, 251] width 69 height 11
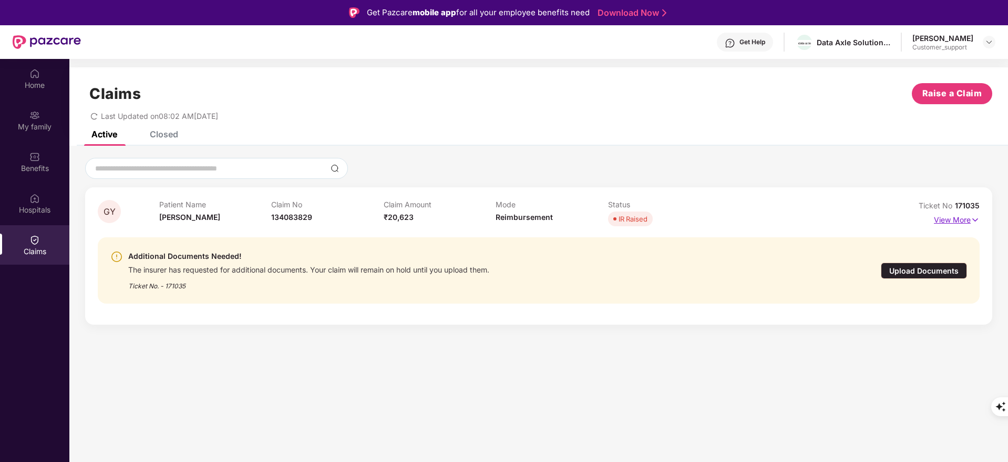
click at [963, 223] on p "View More" at bounding box center [957, 218] width 46 height 14
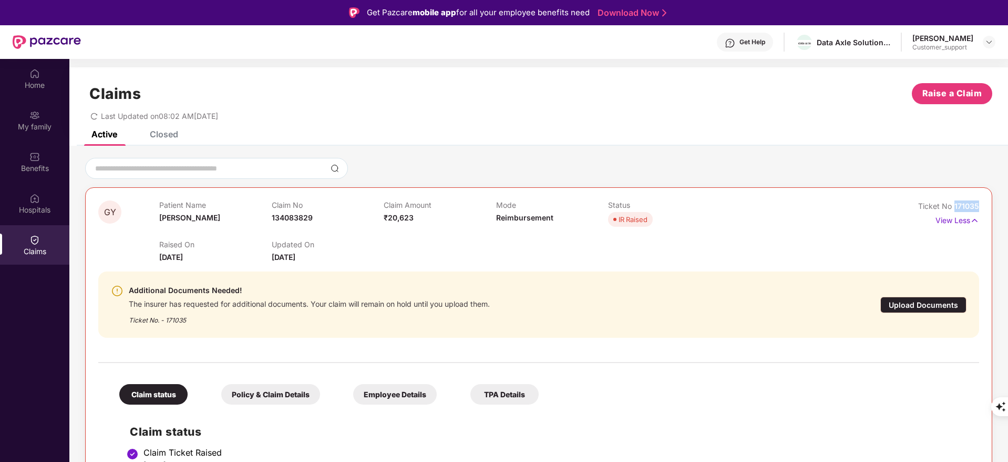
drag, startPoint x: 954, startPoint y: 203, endPoint x: 988, endPoint y: 205, distance: 34.7
click at [988, 205] on div "GY Patient Name [PERSON_NAME] Claim No 134083829 Claim Amount ₹20,623 Mode Reim…" at bounding box center [538, 434] width 907 height 495
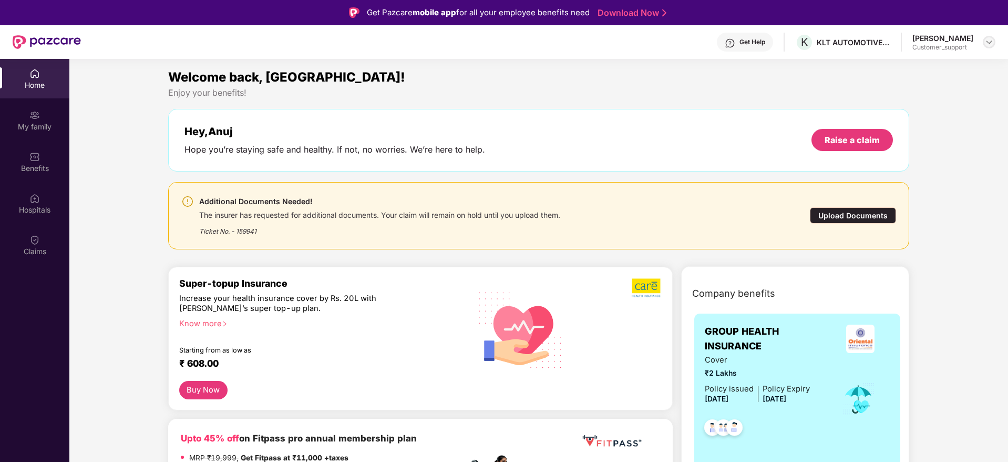
click at [988, 38] on img at bounding box center [989, 42] width 8 height 8
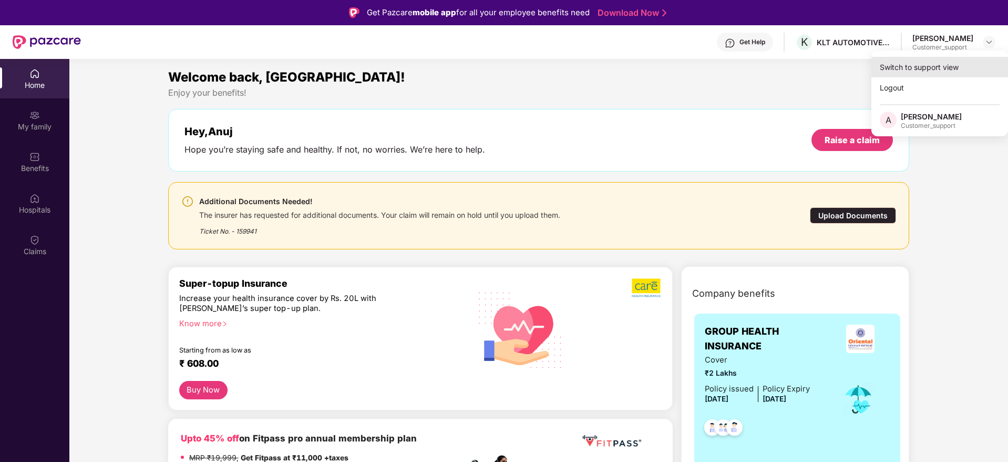
click at [932, 65] on div "Switch to support view" at bounding box center [940, 67] width 137 height 21
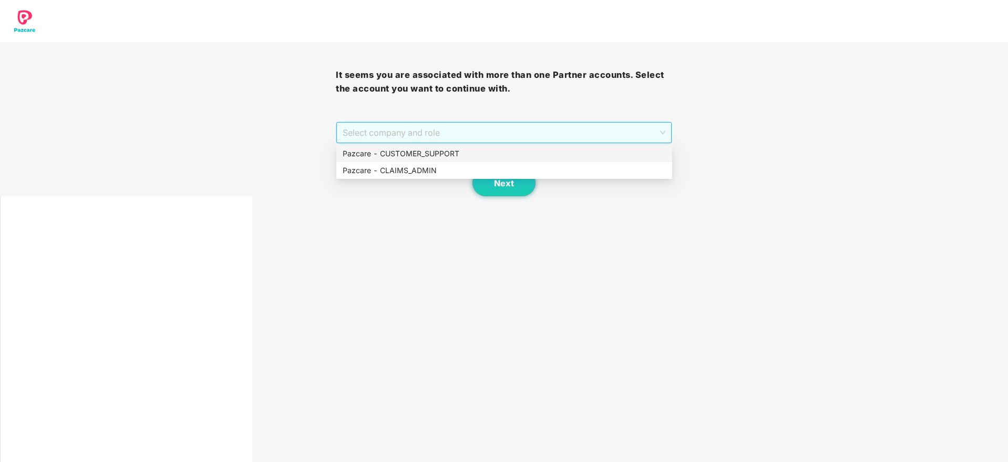
click at [382, 126] on span "Select company and role" at bounding box center [504, 132] width 322 height 20
click at [401, 165] on div "Pazcare - CLAIMS_ADMIN" at bounding box center [504, 171] width 323 height 12
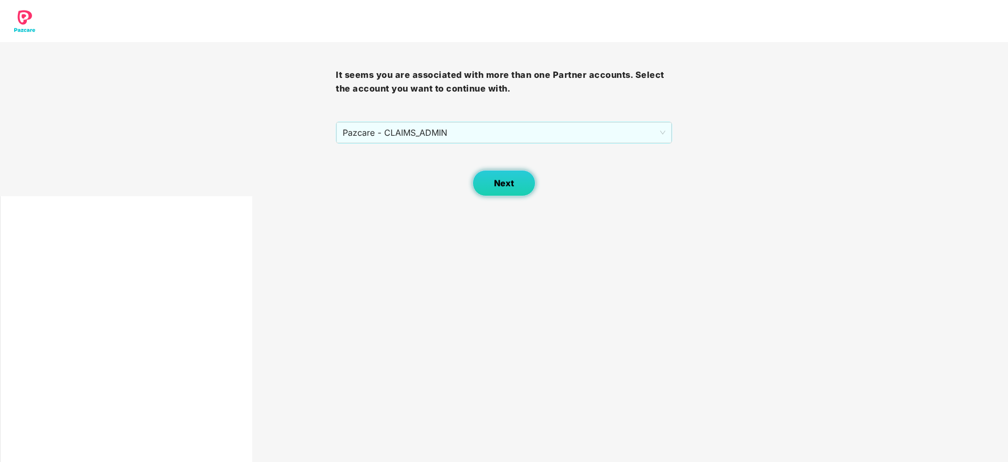
click at [500, 182] on span "Next" at bounding box center [504, 183] width 20 height 10
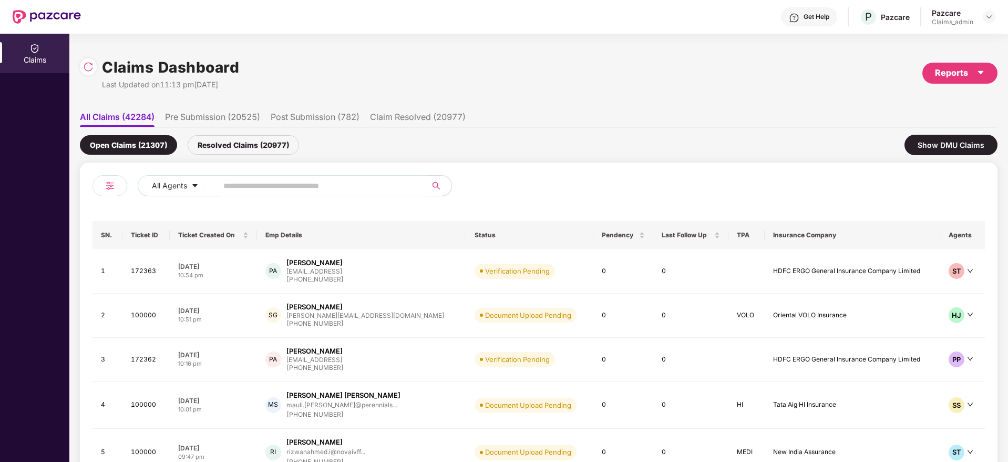
click at [318, 190] on input "text" at bounding box center [317, 186] width 189 height 16
paste input "******"
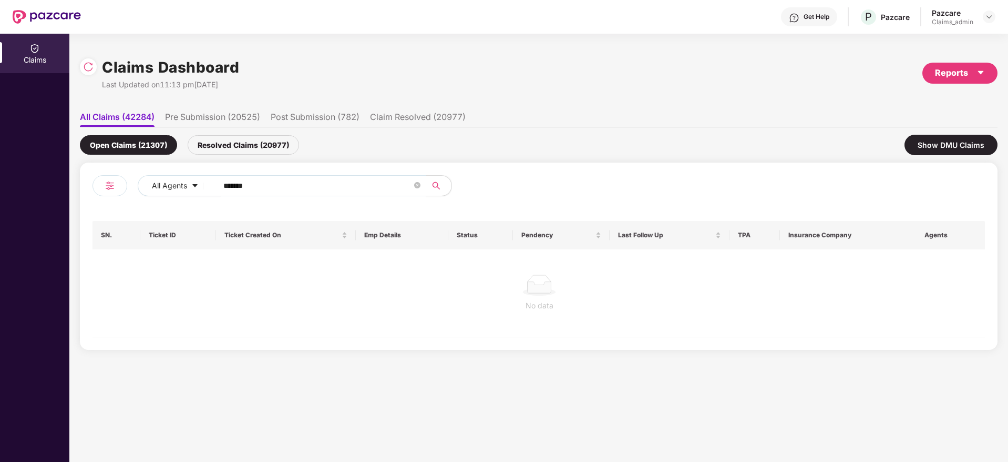
type input "******"
click at [241, 146] on div "Resolved Claims (20977)" at bounding box center [243, 144] width 111 height 19
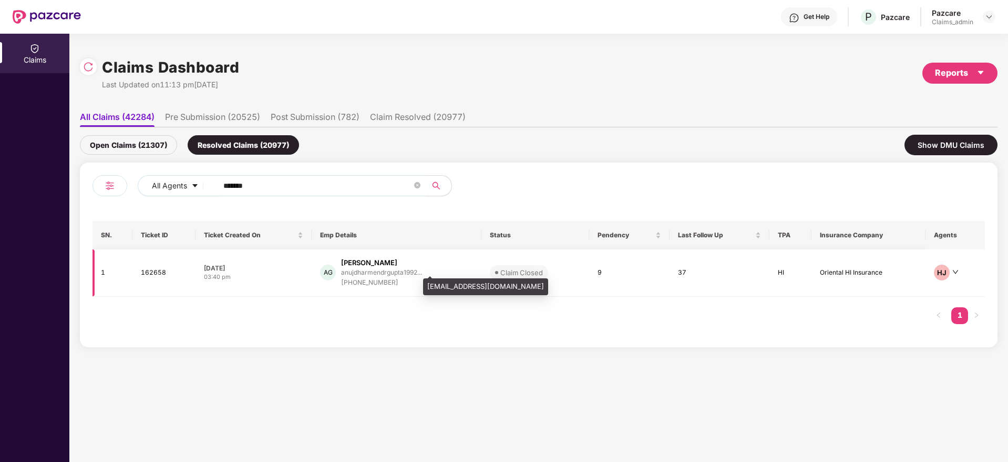
click at [374, 272] on div "anujdharmendrgupta1992..." at bounding box center [381, 272] width 81 height 7
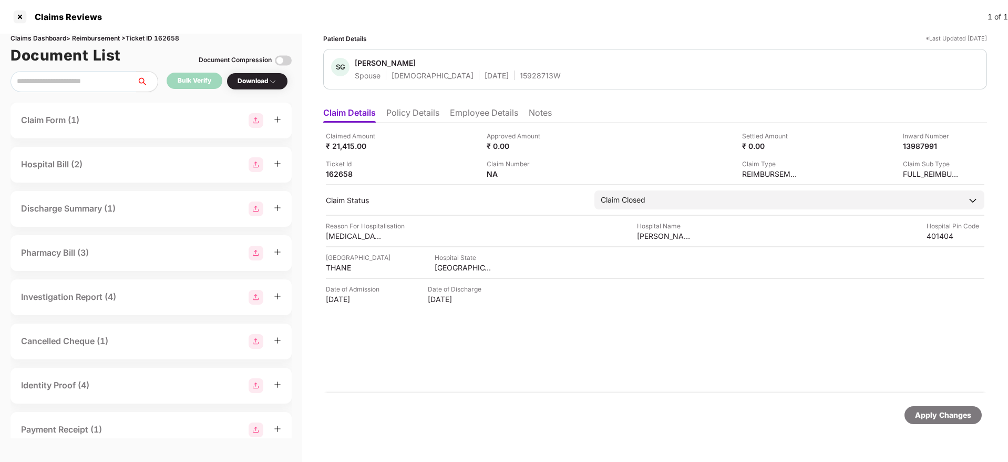
click at [417, 114] on li "Policy Details" at bounding box center [412, 114] width 53 height 15
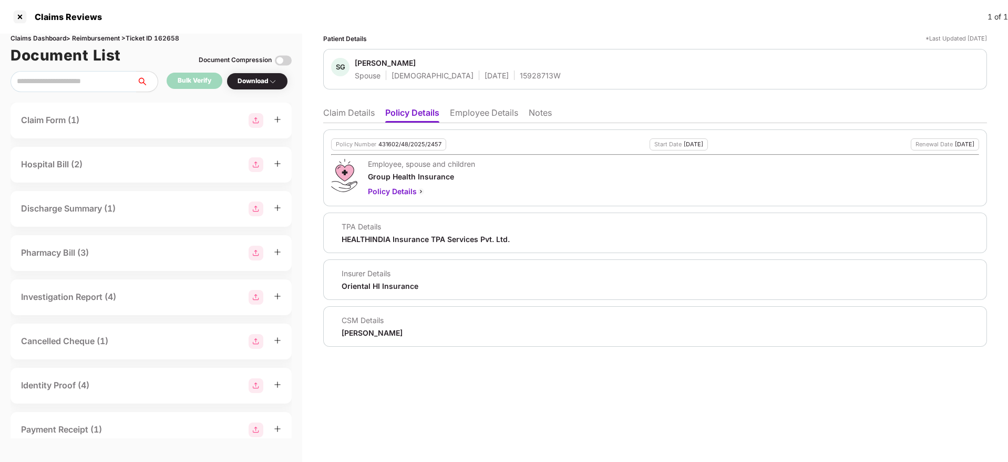
click at [345, 114] on li "Claim Details" at bounding box center [349, 114] width 52 height 15
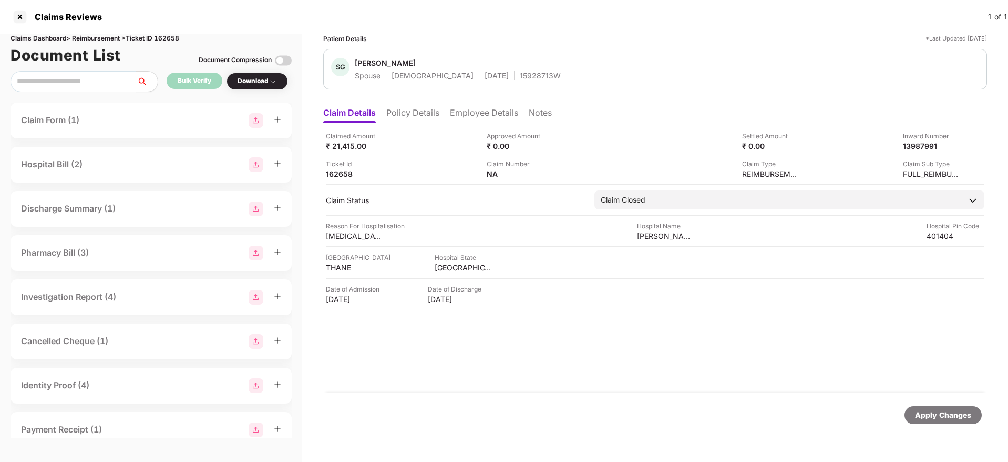
click at [425, 119] on li "Policy Details" at bounding box center [412, 114] width 53 height 15
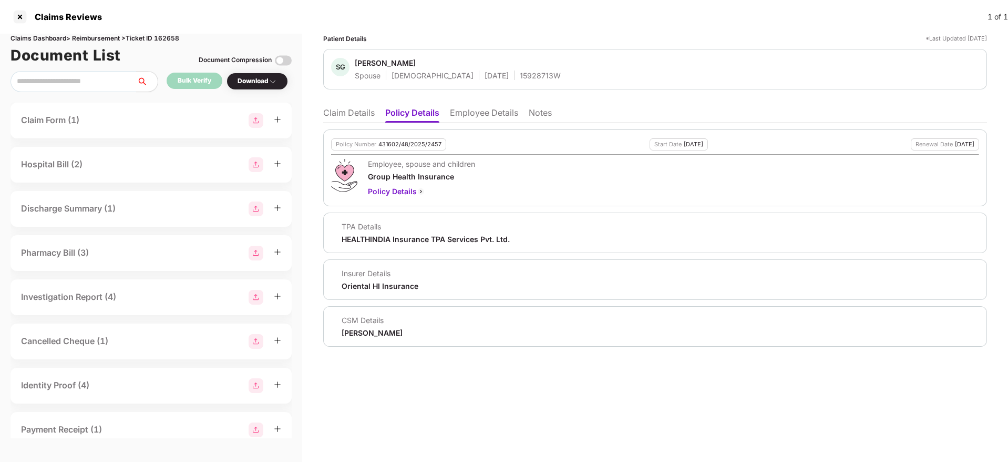
click at [459, 112] on li "Employee Details" at bounding box center [484, 114] width 68 height 15
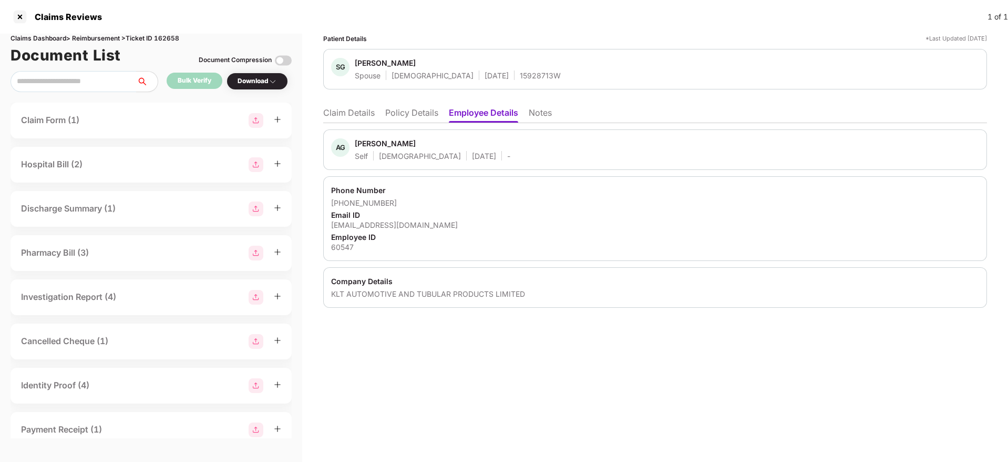
click at [414, 111] on li "Policy Details" at bounding box center [411, 114] width 53 height 15
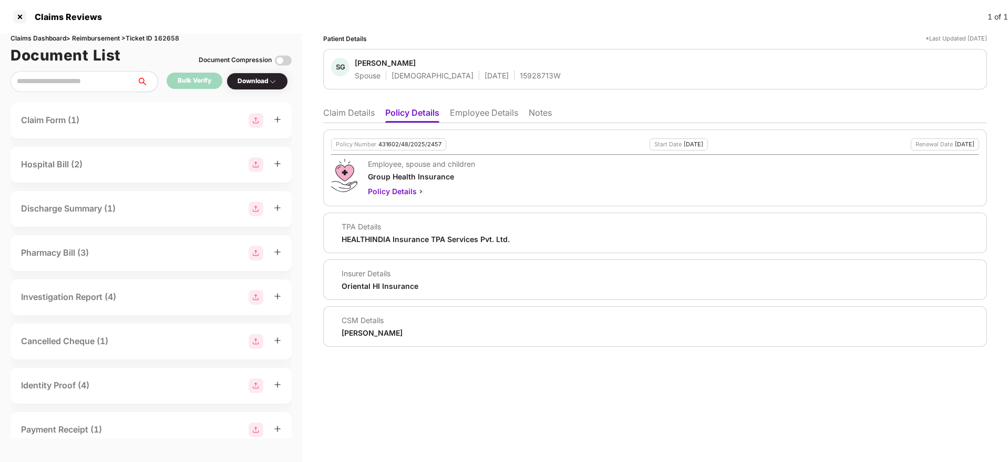
click at [474, 117] on li "Employee Details" at bounding box center [484, 114] width 68 height 15
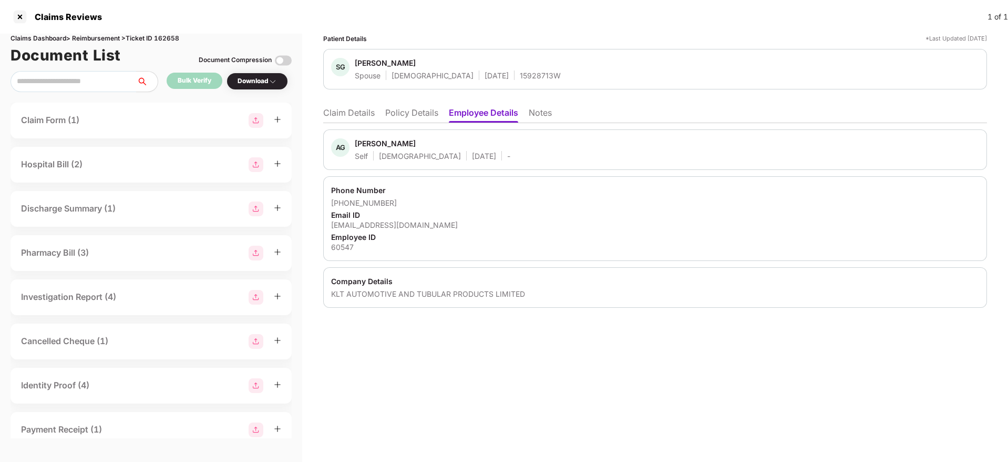
click at [357, 105] on ul "Claim Details Policy Details Employee Details Notes" at bounding box center [655, 112] width 664 height 21
click at [360, 116] on li "Claim Details" at bounding box center [349, 114] width 52 height 15
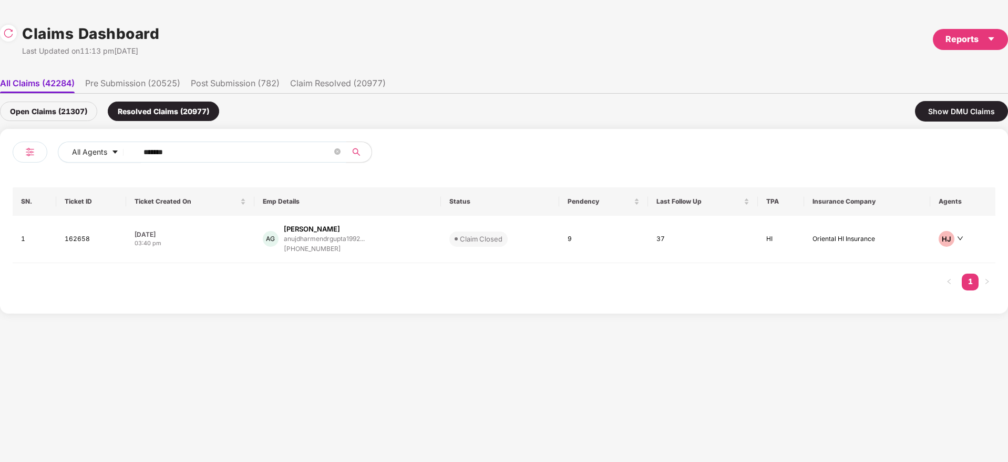
click at [238, 152] on input "******" at bounding box center [238, 152] width 189 height 16
type input "*"
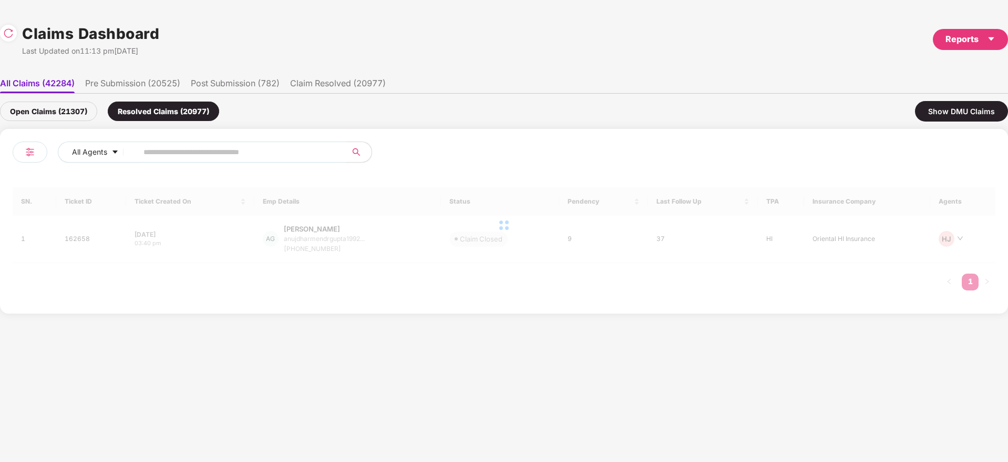
paste input "******"
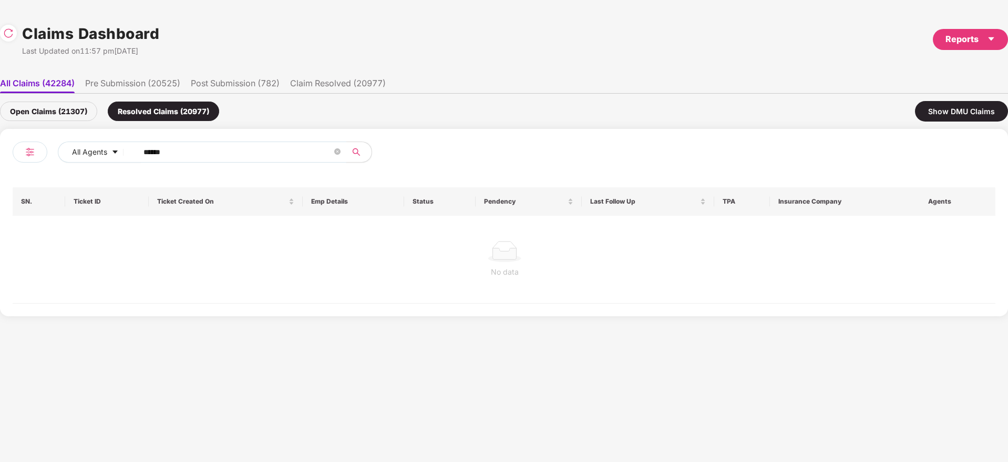
type input "******"
click at [62, 109] on div "Open Claims (21307)" at bounding box center [48, 110] width 97 height 19
